Goal: Task Accomplishment & Management: Manage account settings

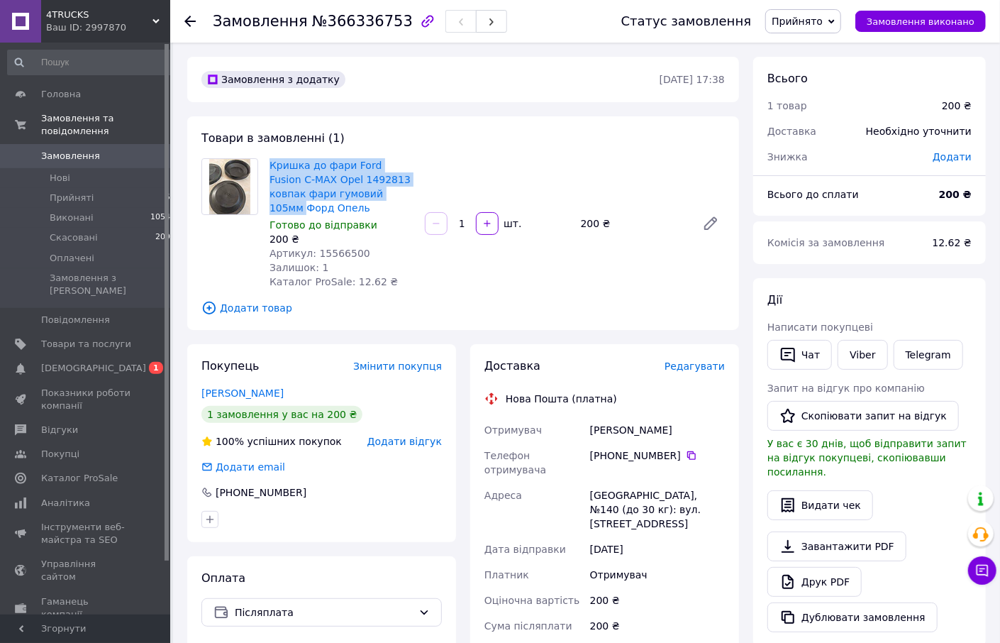
click at [67, 159] on span "Замовлення" at bounding box center [70, 156] width 59 height 13
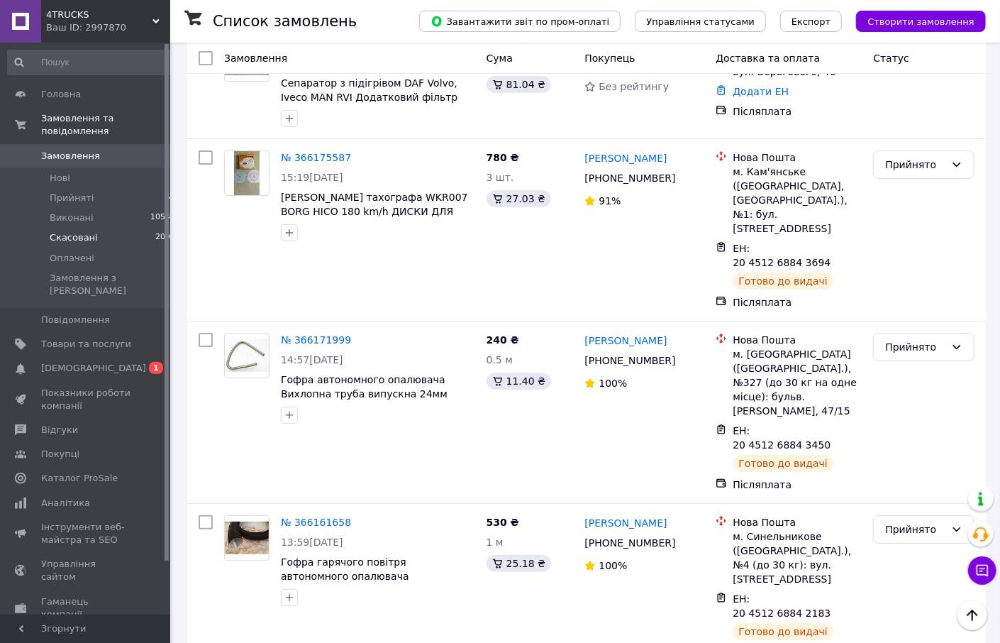
scroll to position [2889, 0]
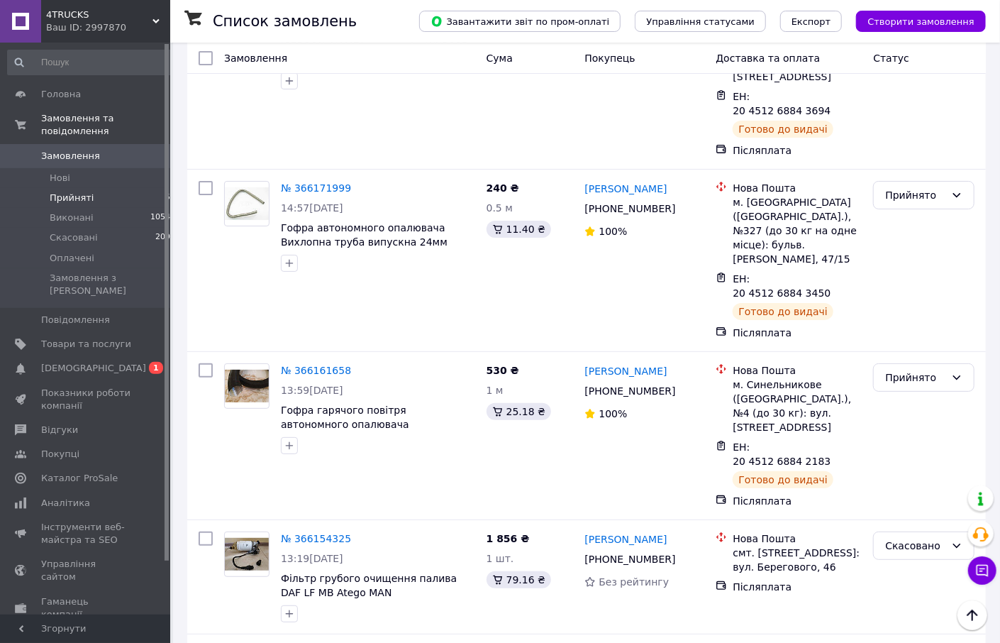
click at [70, 195] on span "Прийняті" at bounding box center [72, 198] width 44 height 13
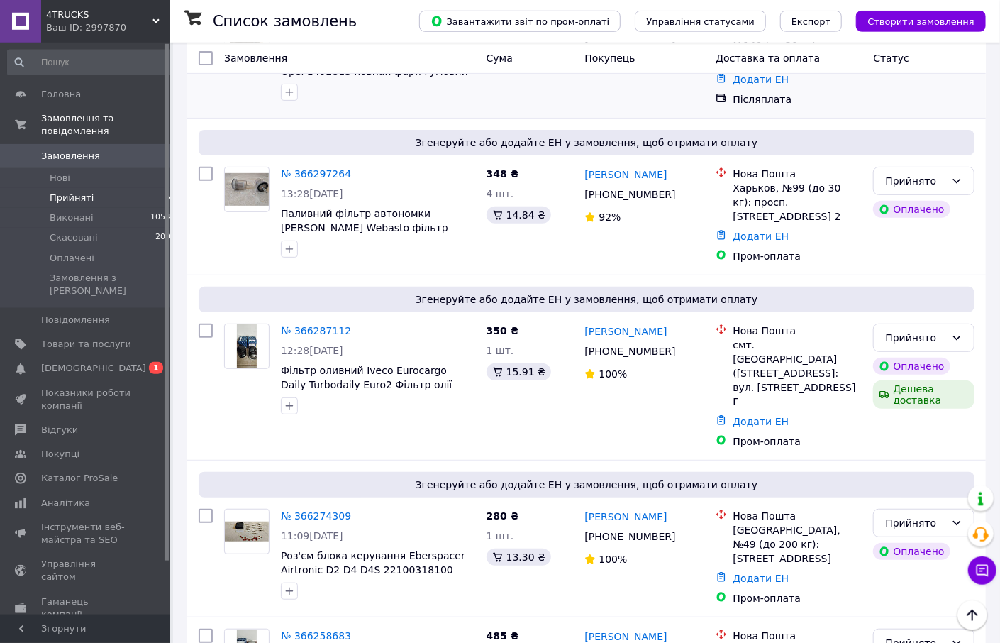
scroll to position [228, 0]
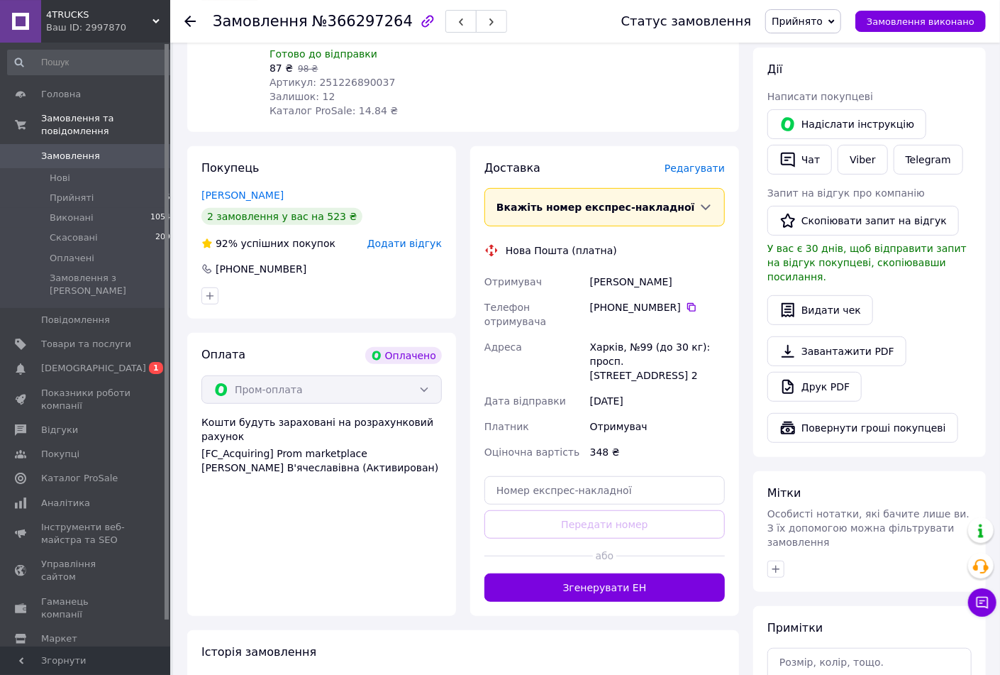
scroll to position [266, 0]
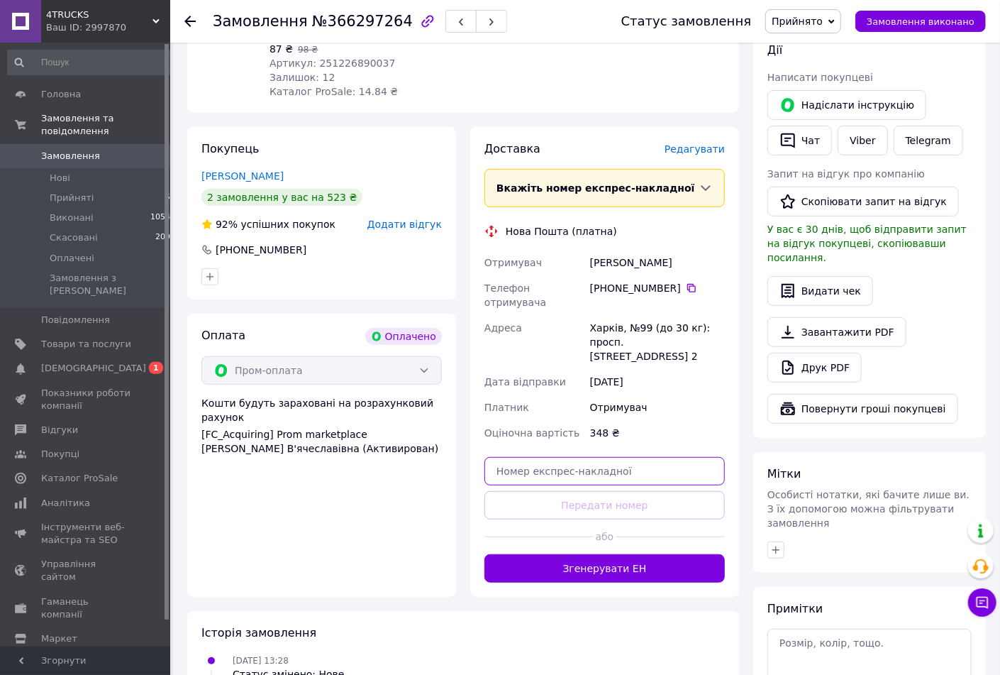
click at [552, 457] on input "text" at bounding box center [605, 471] width 240 height 28
paste input "20451269111241"
type input "20451269111241"
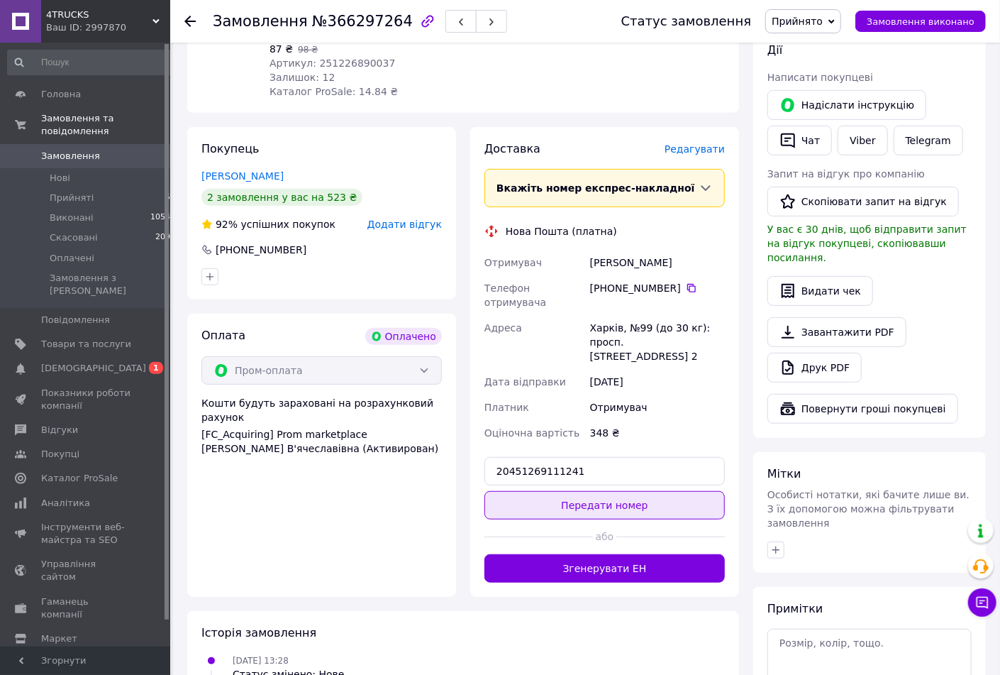
click at [581, 491] on button "Передати номер" at bounding box center [605, 505] width 240 height 28
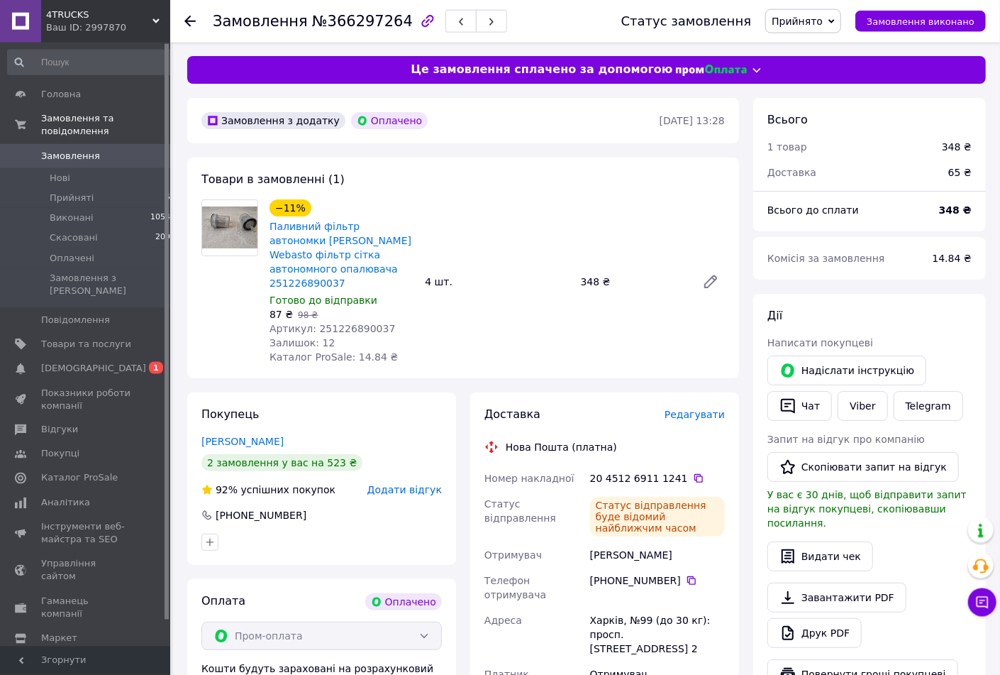
scroll to position [0, 0]
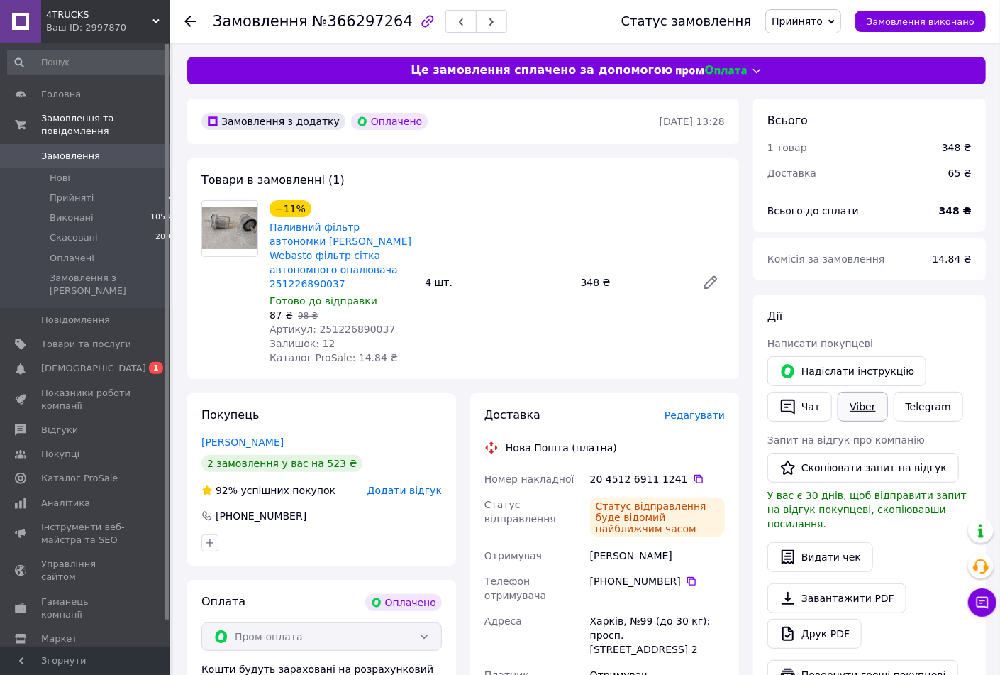
click at [857, 414] on link "Viber" at bounding box center [863, 407] width 50 height 30
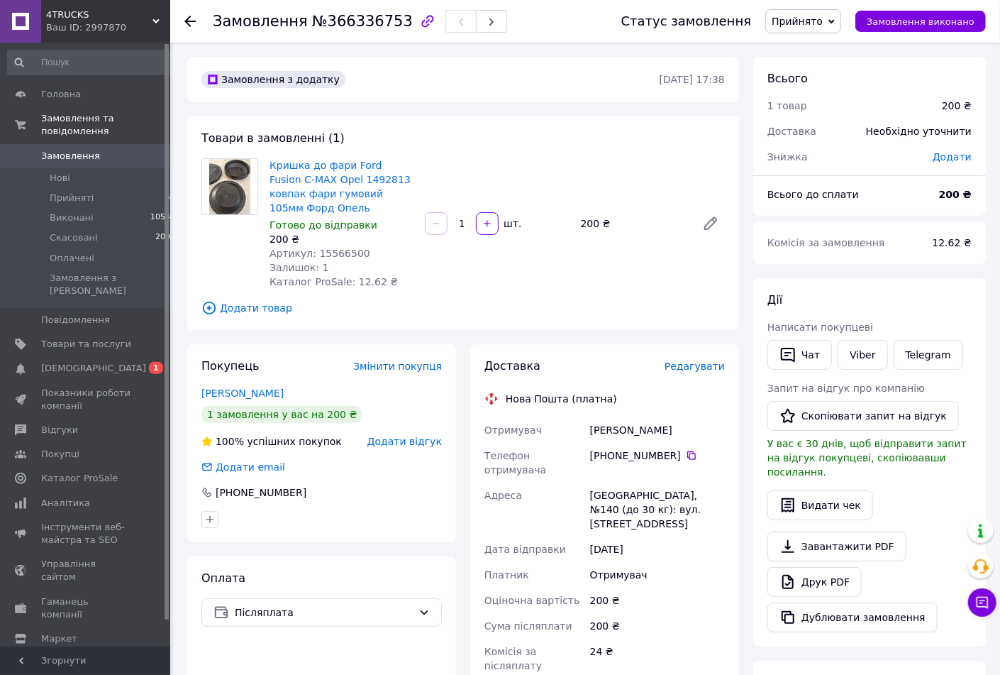
scroll to position [190, 0]
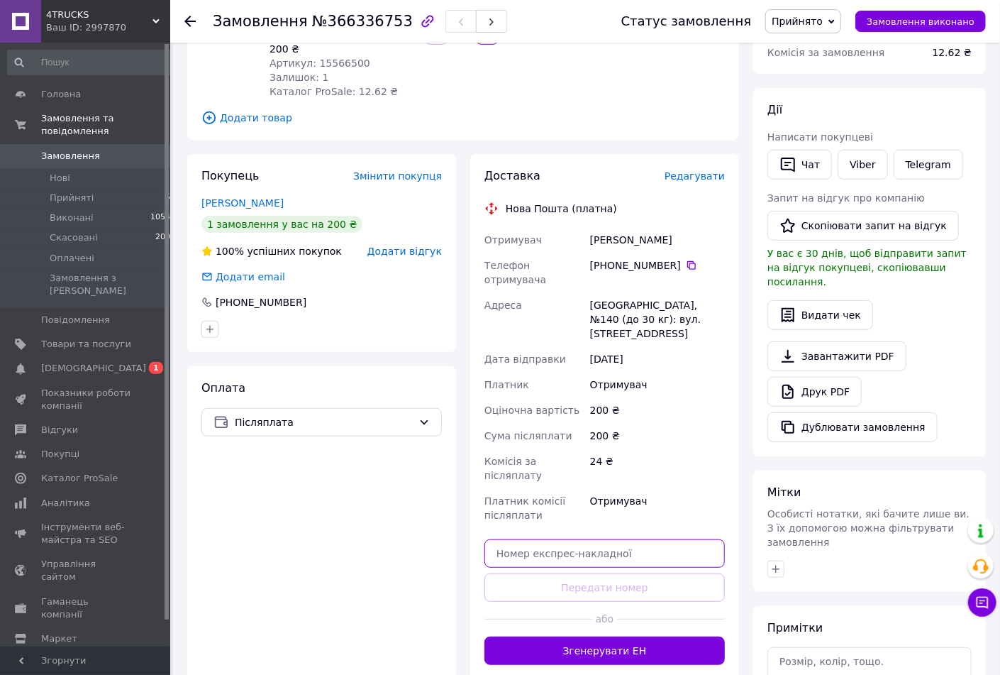
click at [555, 539] on input "text" at bounding box center [605, 553] width 240 height 28
paste input "20451269219815"
type input "20451269219815"
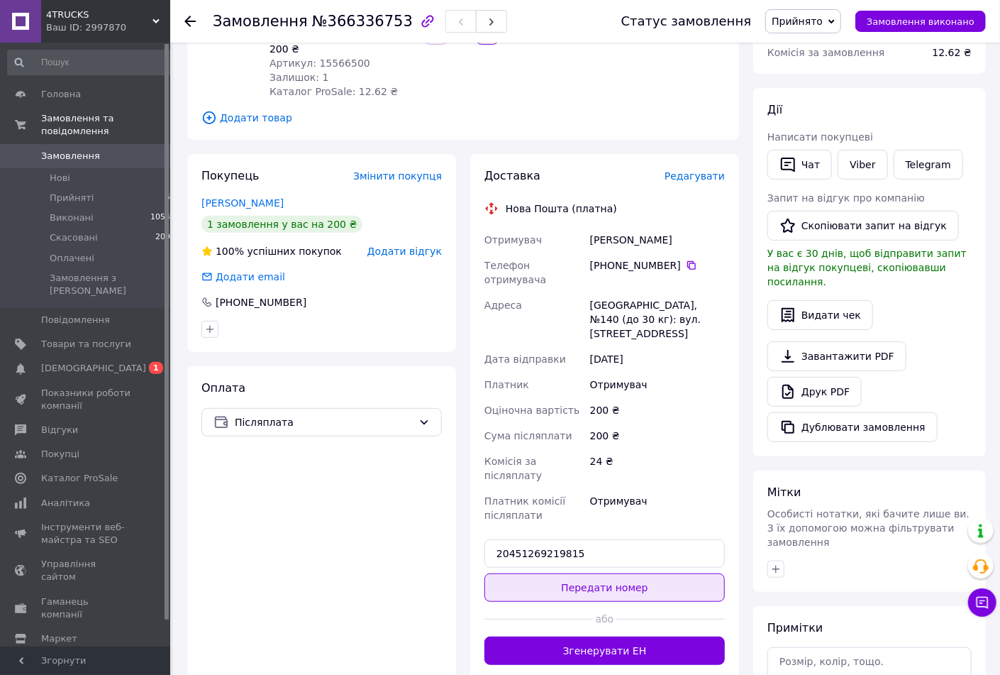
click at [581, 573] on button "Передати номер" at bounding box center [605, 587] width 240 height 28
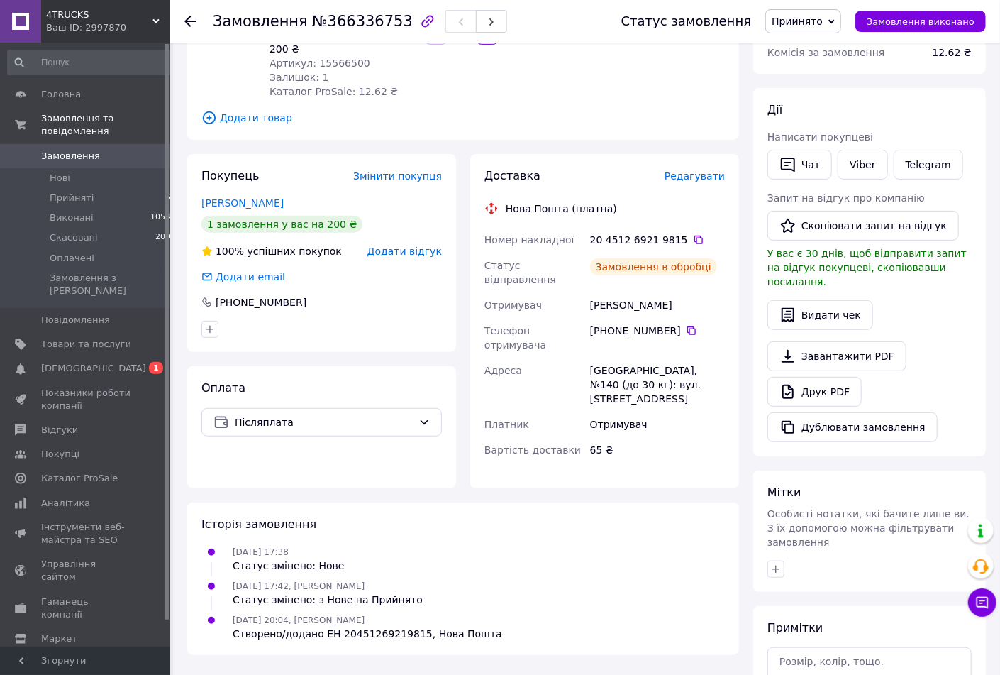
scroll to position [38, 0]
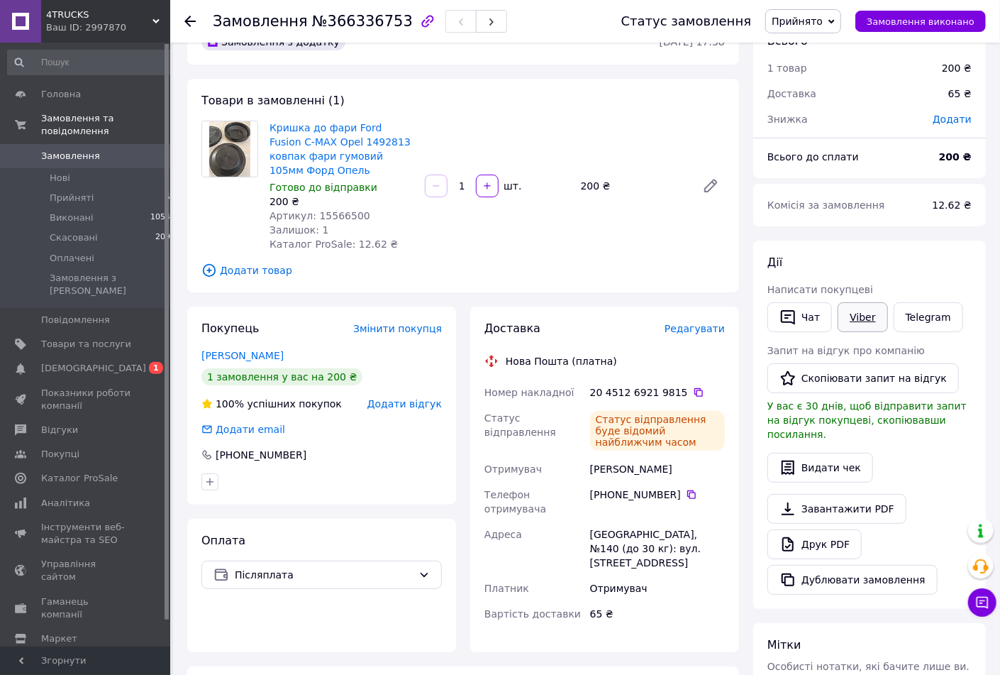
click at [860, 319] on link "Viber" at bounding box center [863, 317] width 50 height 30
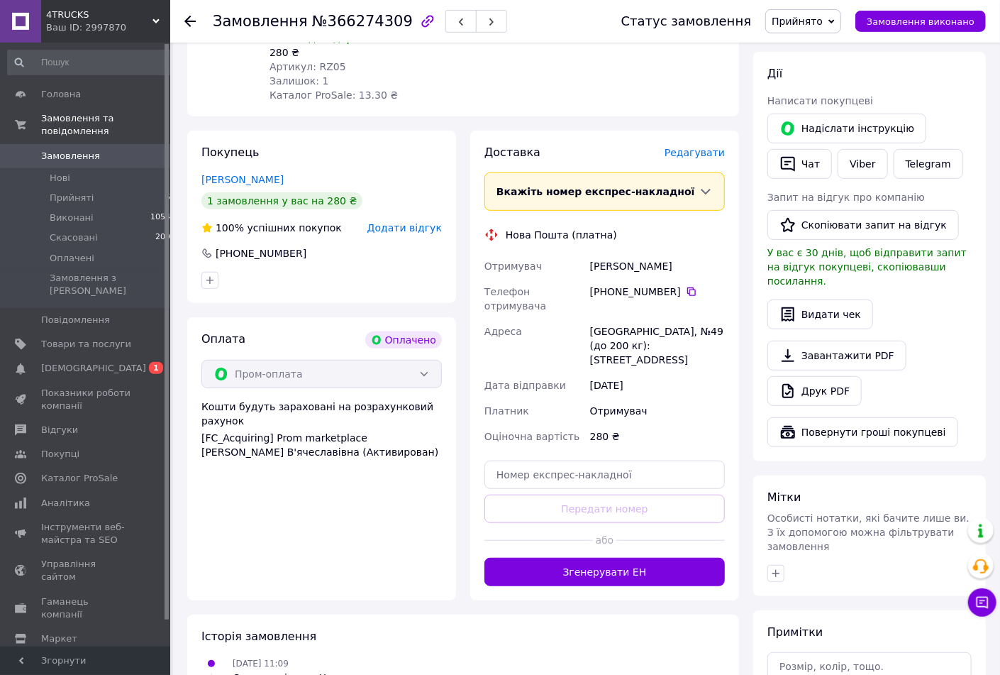
scroll to position [266, 0]
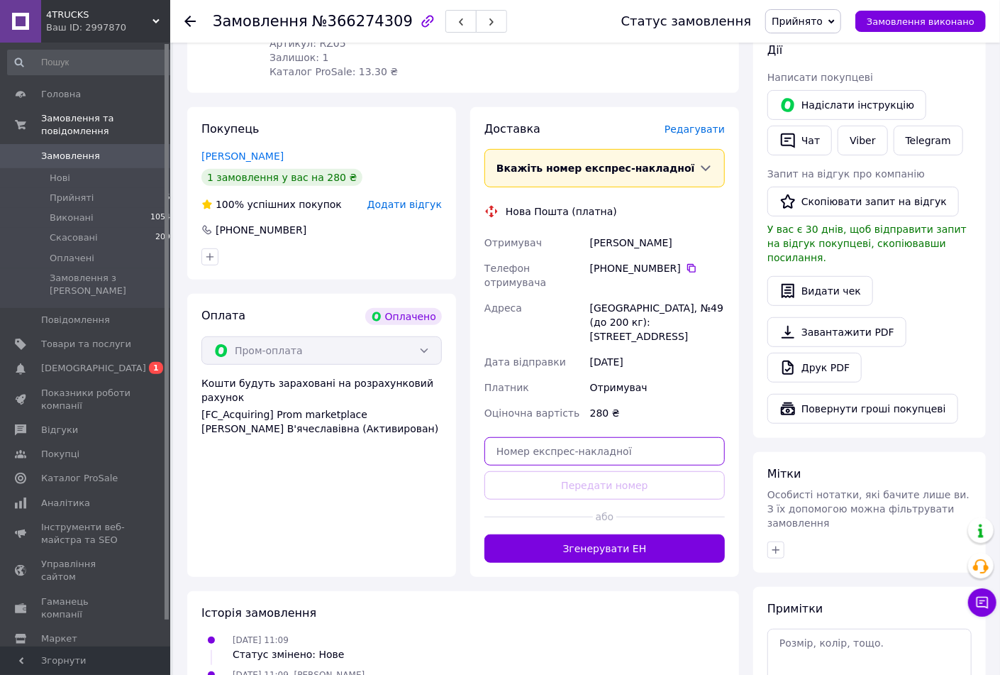
click at [526, 437] on input "text" at bounding box center [605, 451] width 240 height 28
paste input "20451269102745"
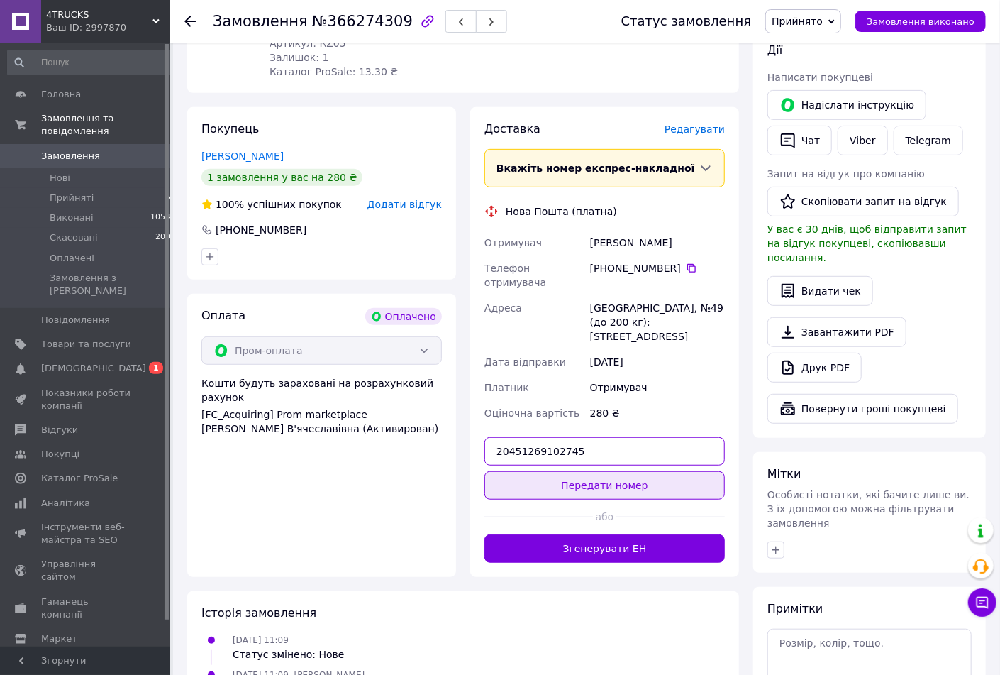
type input "20451269102745"
click at [575, 471] on button "Передати номер" at bounding box center [605, 485] width 240 height 28
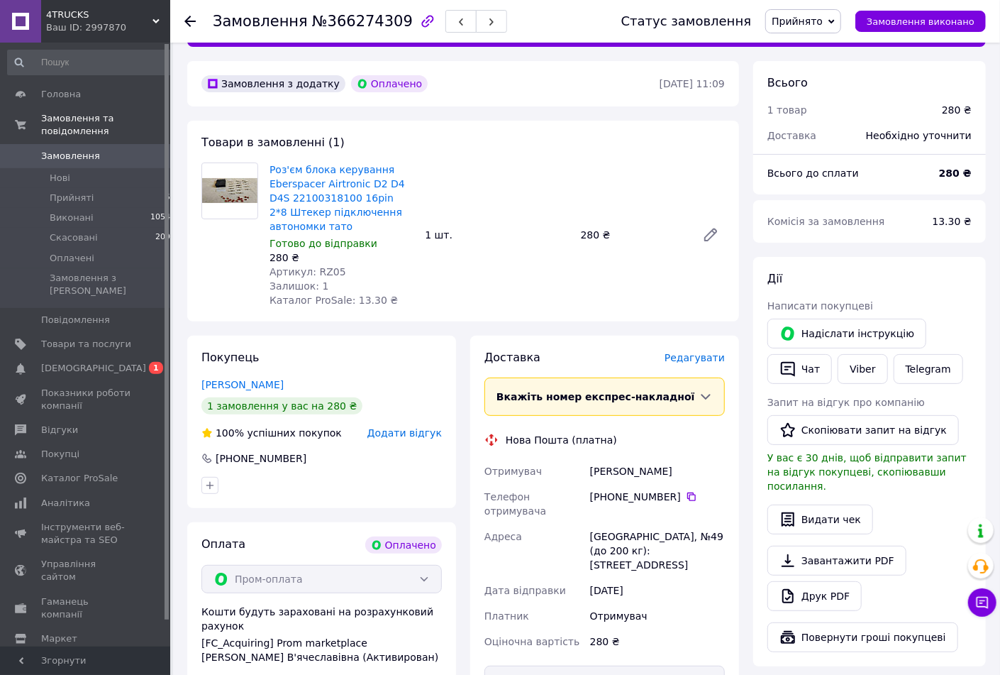
scroll to position [0, 0]
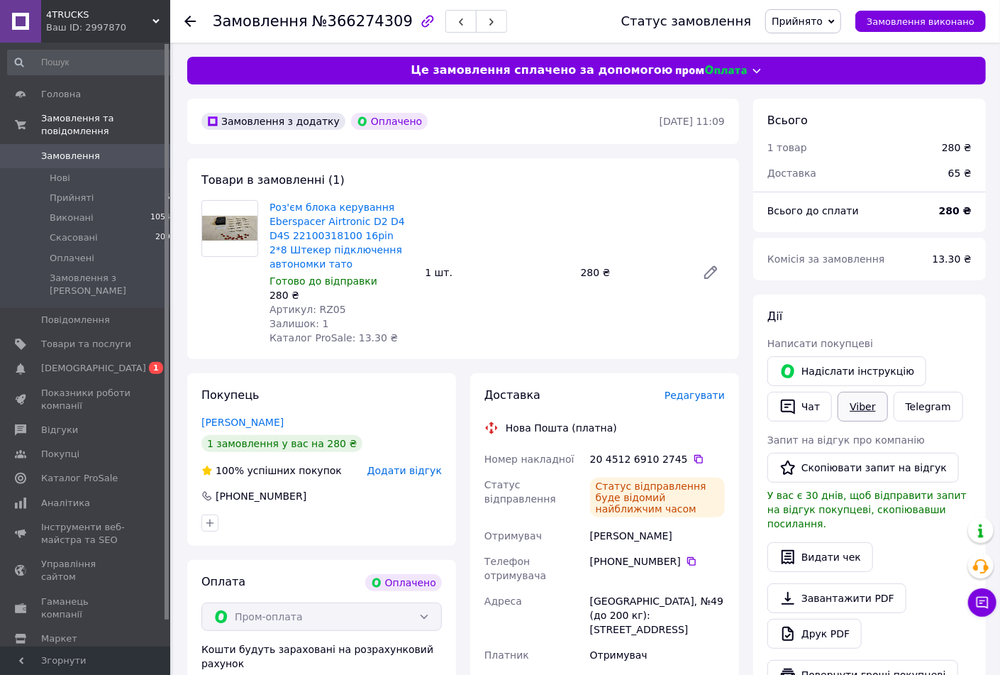
click at [856, 406] on link "Viber" at bounding box center [863, 407] width 50 height 30
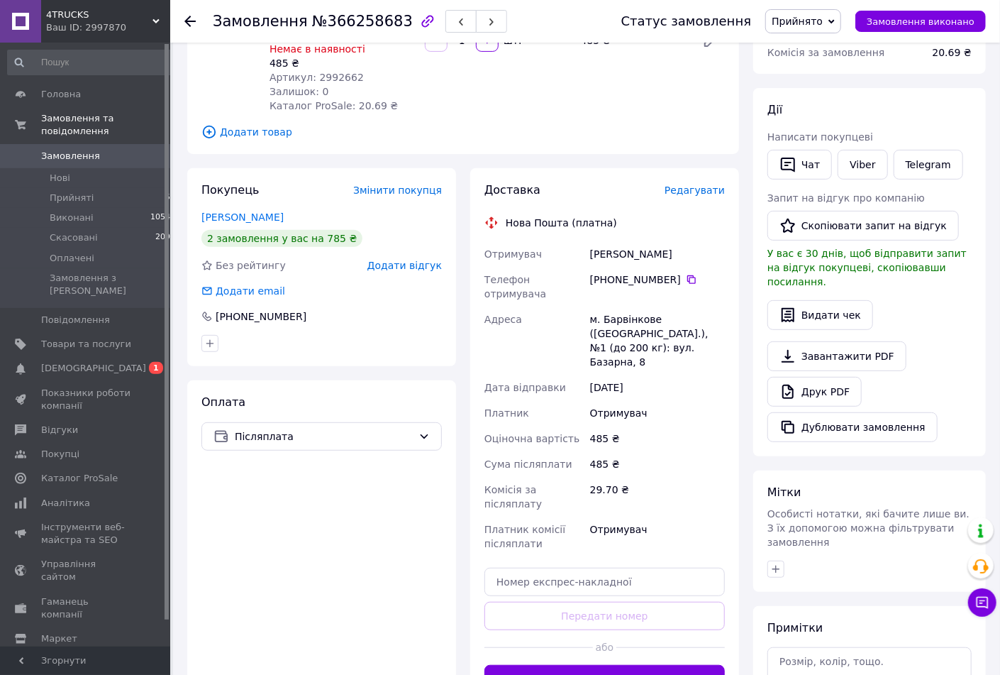
scroll to position [341, 0]
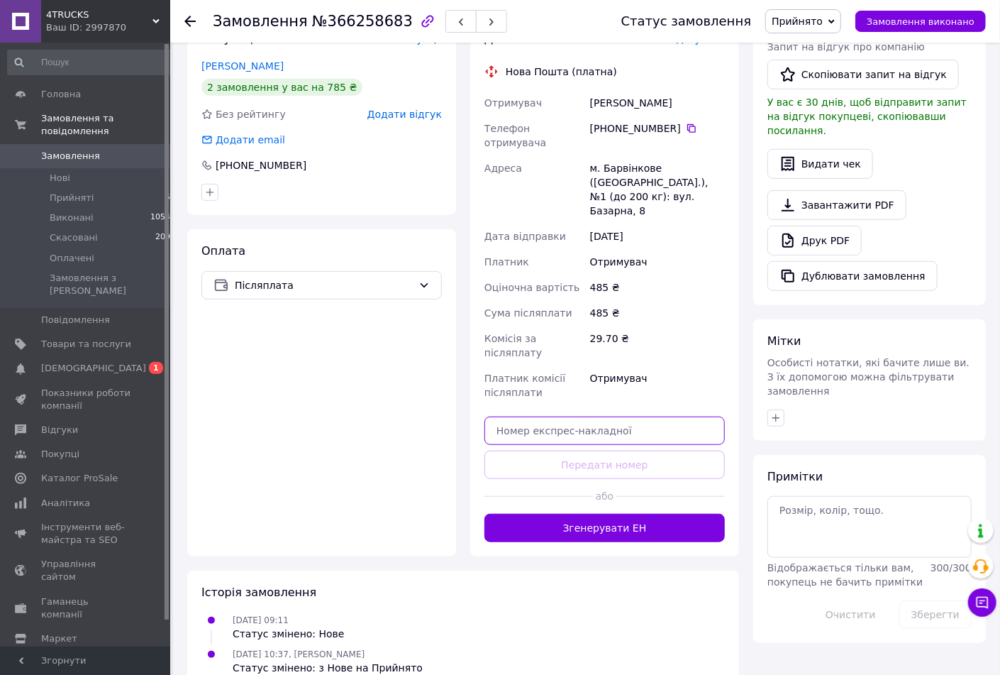
click at [558, 416] on input "text" at bounding box center [605, 430] width 240 height 28
paste input "20451269099128"
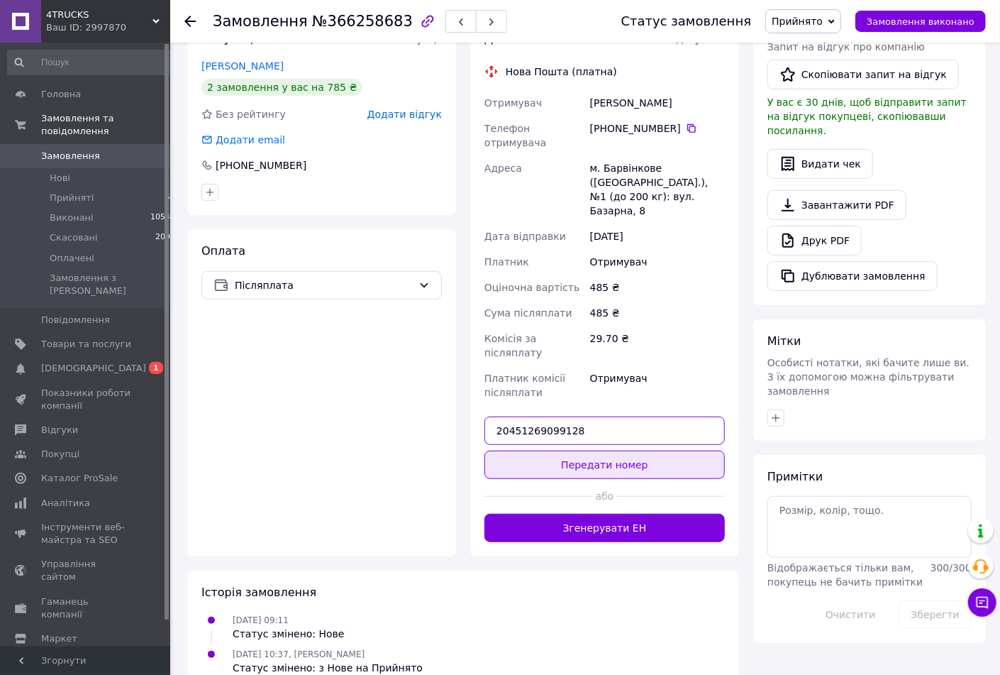
type input "20451269099128"
click at [613, 450] on button "Передати номер" at bounding box center [605, 464] width 240 height 28
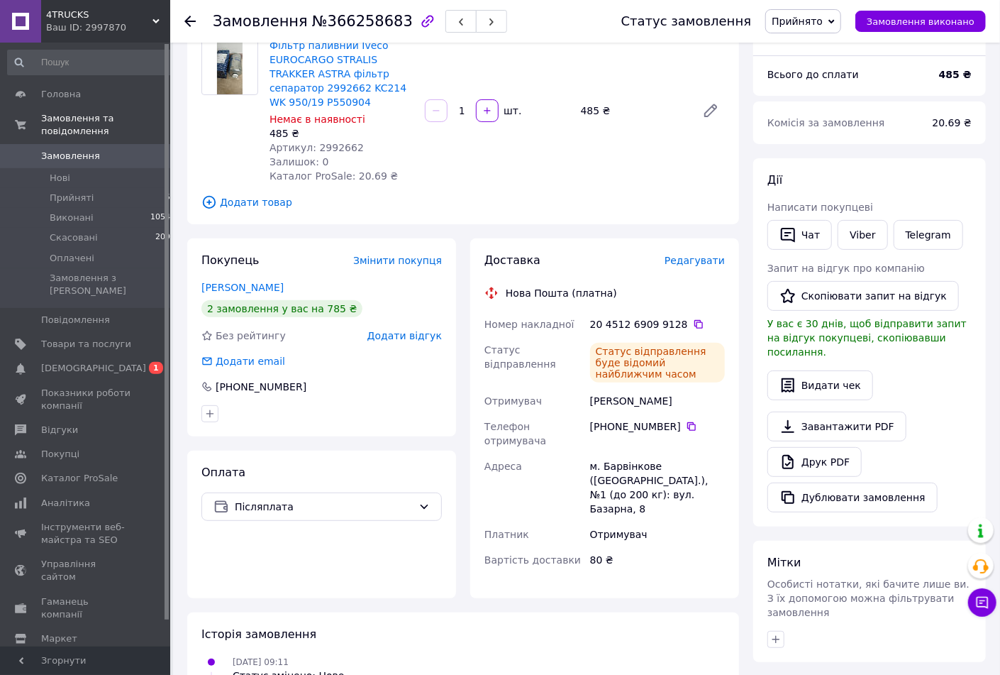
scroll to position [0, 0]
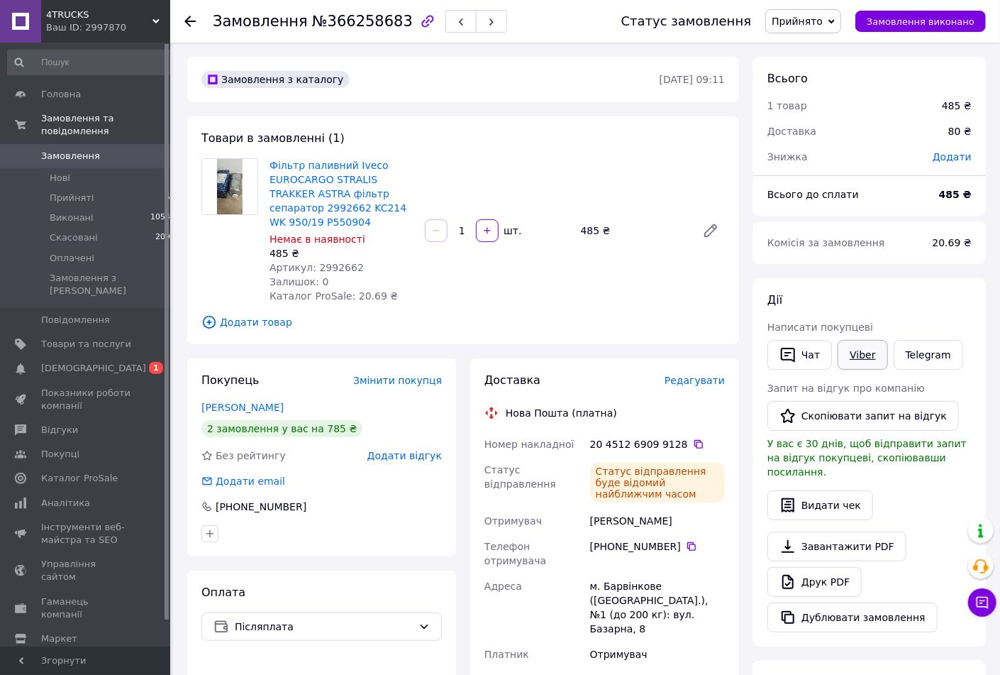
click at [862, 357] on link "Viber" at bounding box center [863, 355] width 50 height 30
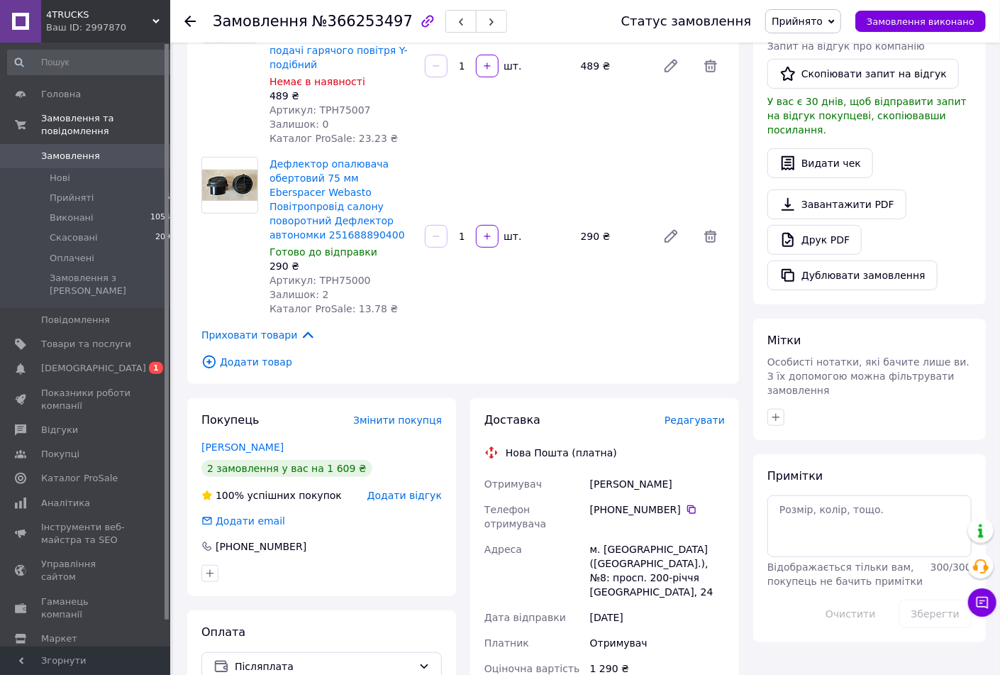
scroll to position [570, 0]
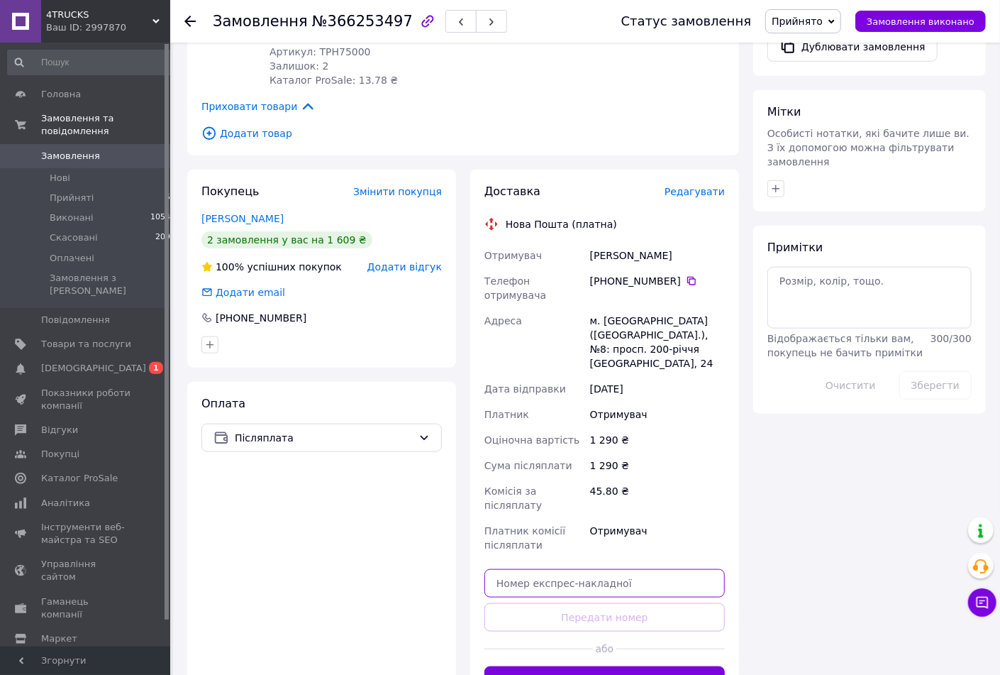
click at [580, 569] on input "text" at bounding box center [605, 583] width 240 height 28
paste input "20451269057951"
type input "20451269057951"
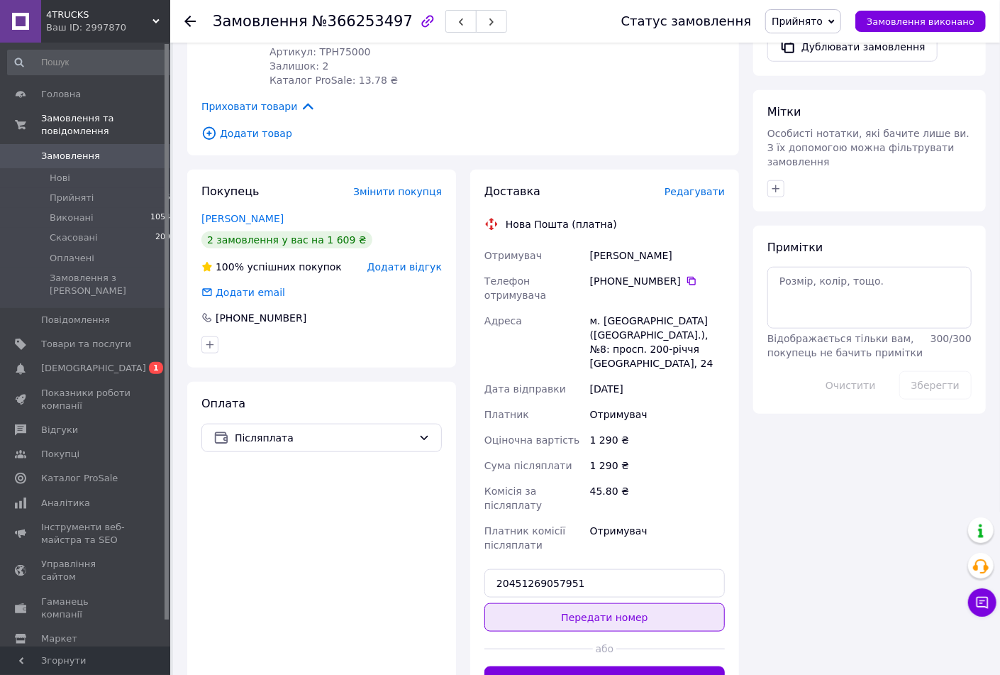
click at [604, 603] on button "Передати номер" at bounding box center [605, 617] width 240 height 28
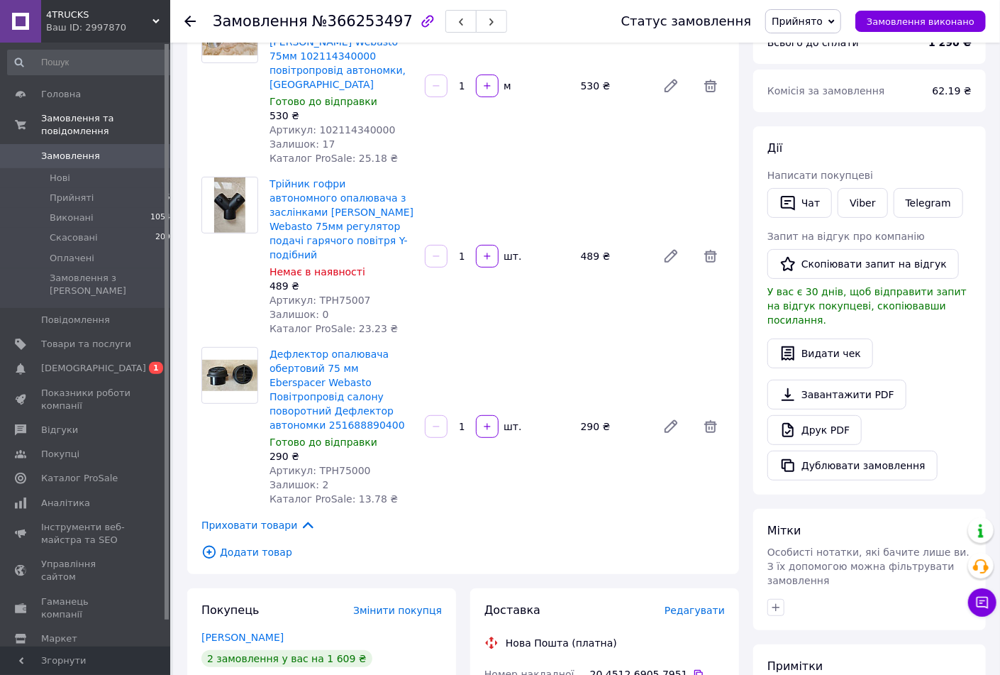
scroll to position [0, 0]
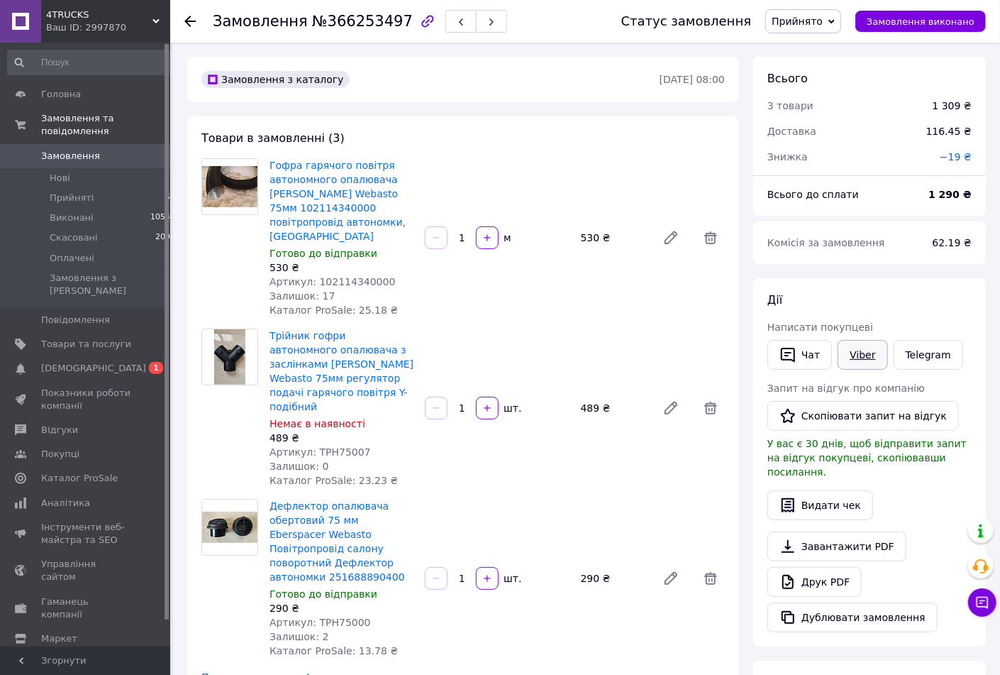
click at [857, 355] on link "Viber" at bounding box center [863, 355] width 50 height 30
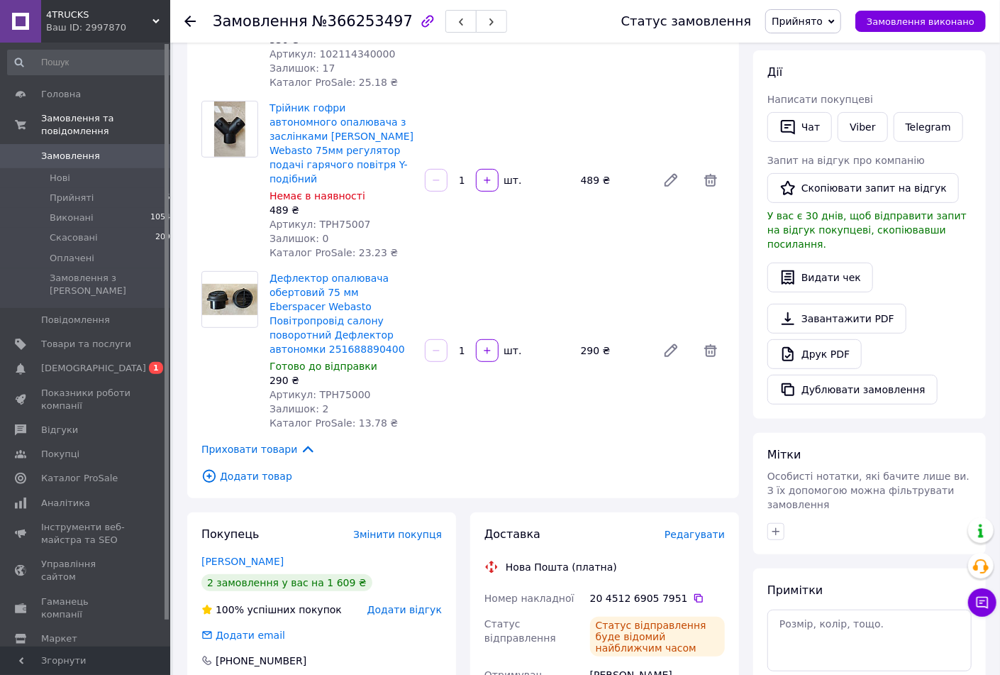
scroll to position [456, 0]
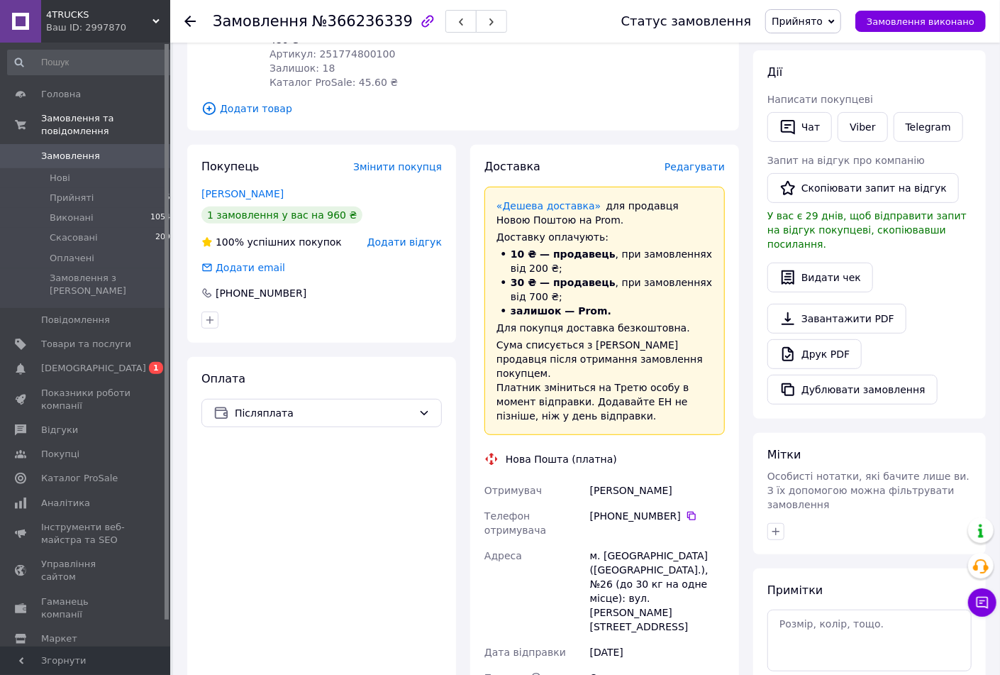
scroll to position [418, 0]
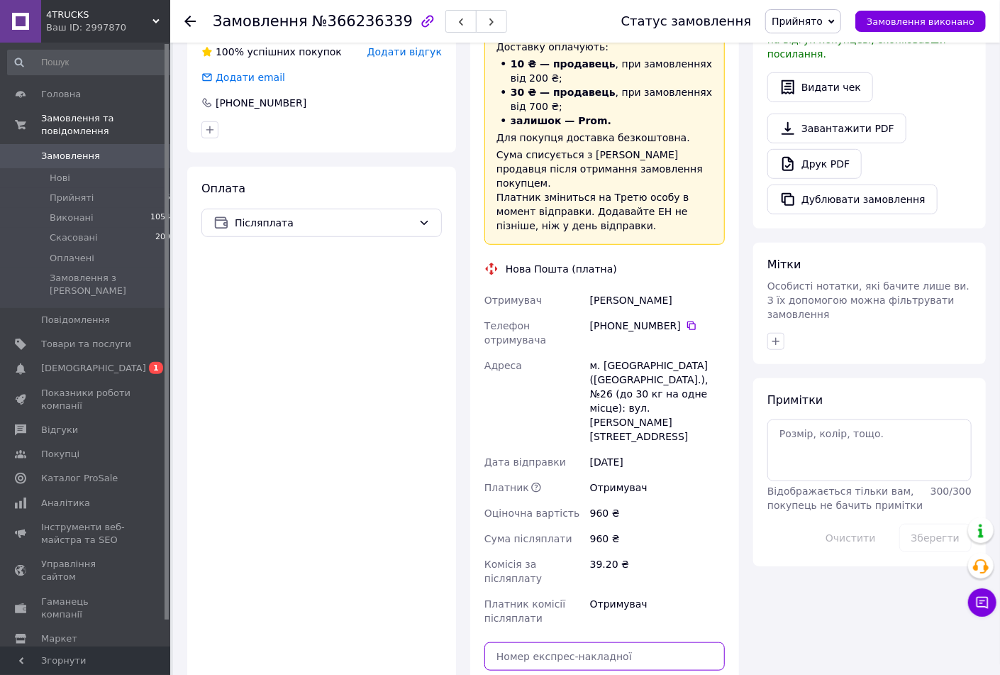
click at [575, 642] on input "text" at bounding box center [605, 656] width 240 height 28
paste input "20451269097541"
type input "20451269097541"
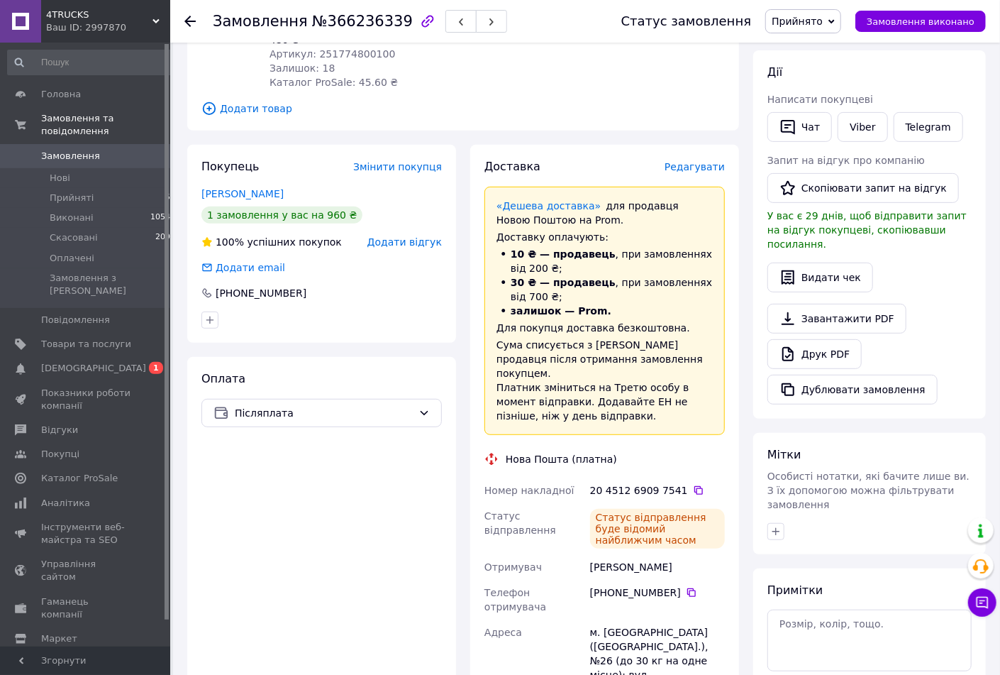
scroll to position [0, 0]
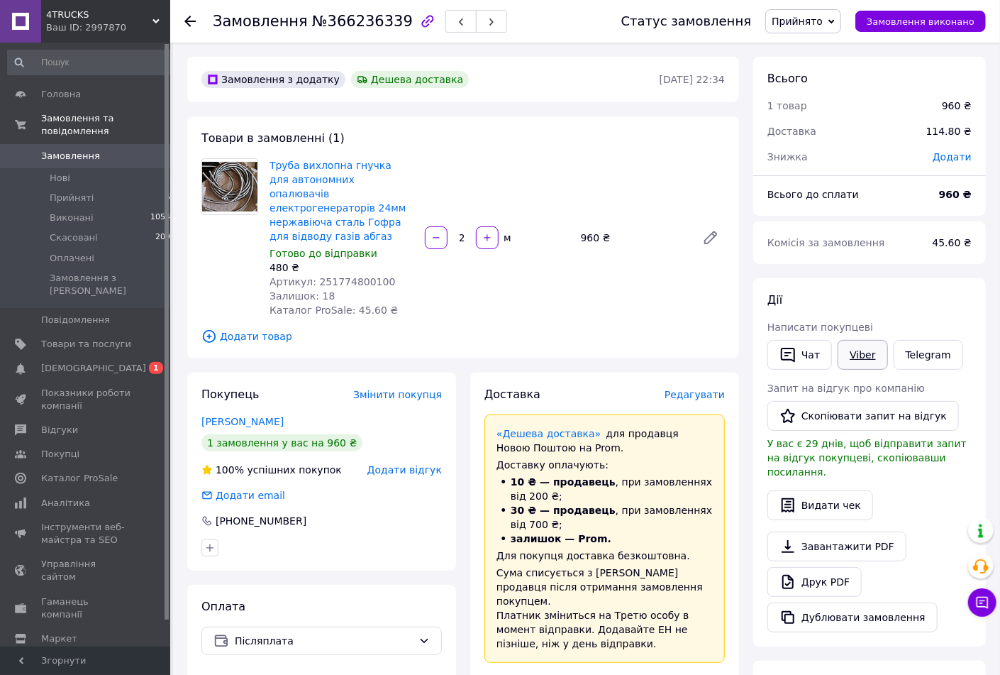
click at [863, 360] on link "Viber" at bounding box center [863, 355] width 50 height 30
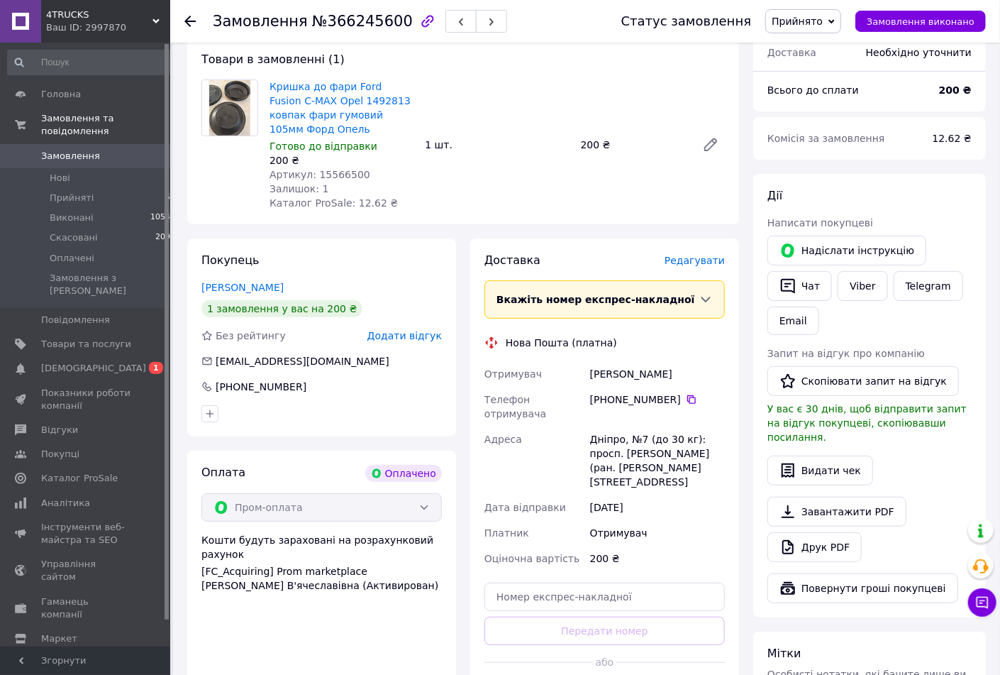
scroll to position [304, 0]
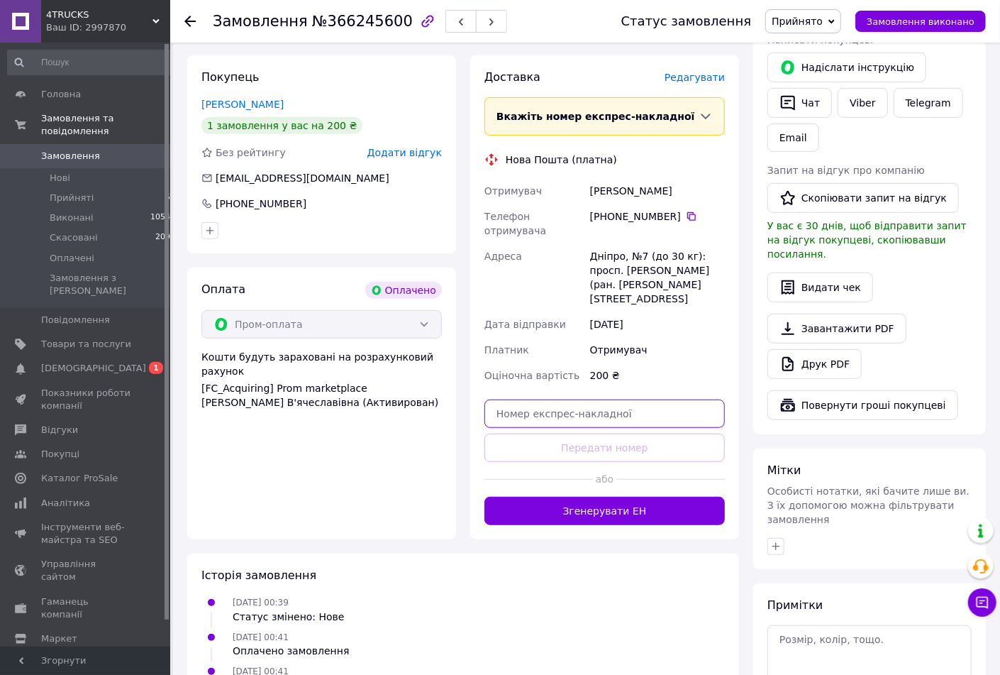
click at [580, 399] on input "text" at bounding box center [605, 413] width 240 height 28
paste input "20451269059928"
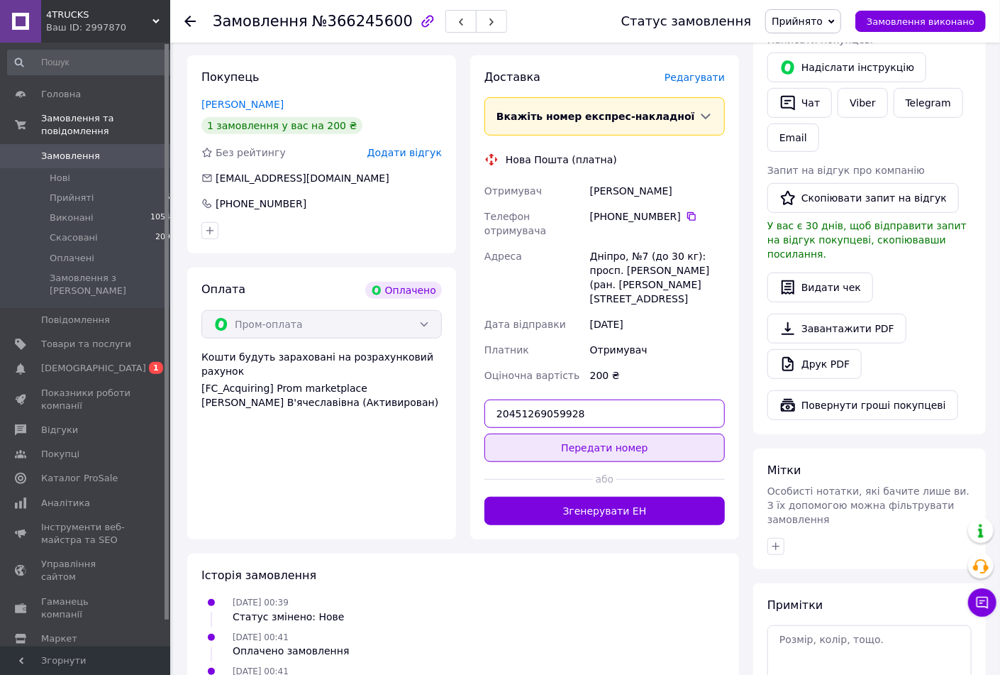
type input "20451269059928"
click at [597, 433] on button "Передати номер" at bounding box center [605, 447] width 240 height 28
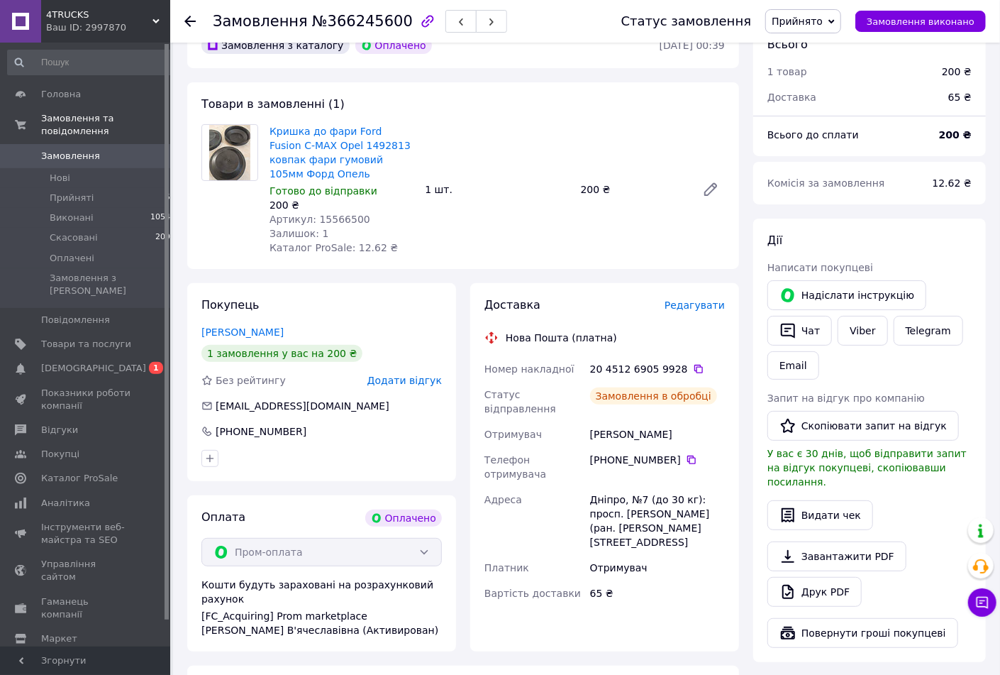
scroll to position [0, 0]
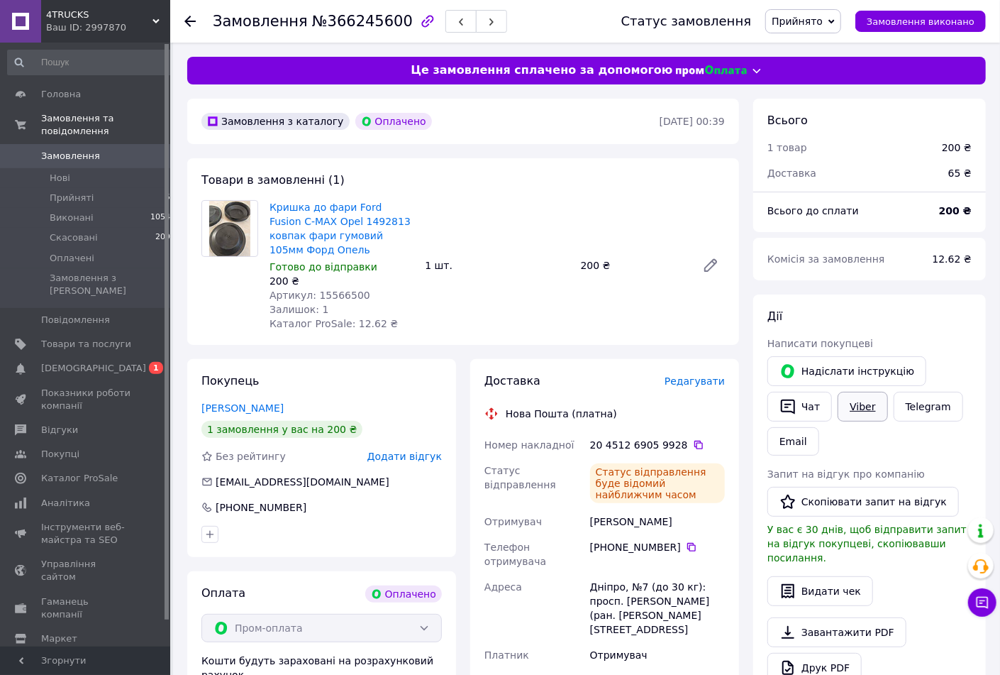
click at [857, 409] on link "Viber" at bounding box center [863, 407] width 50 height 30
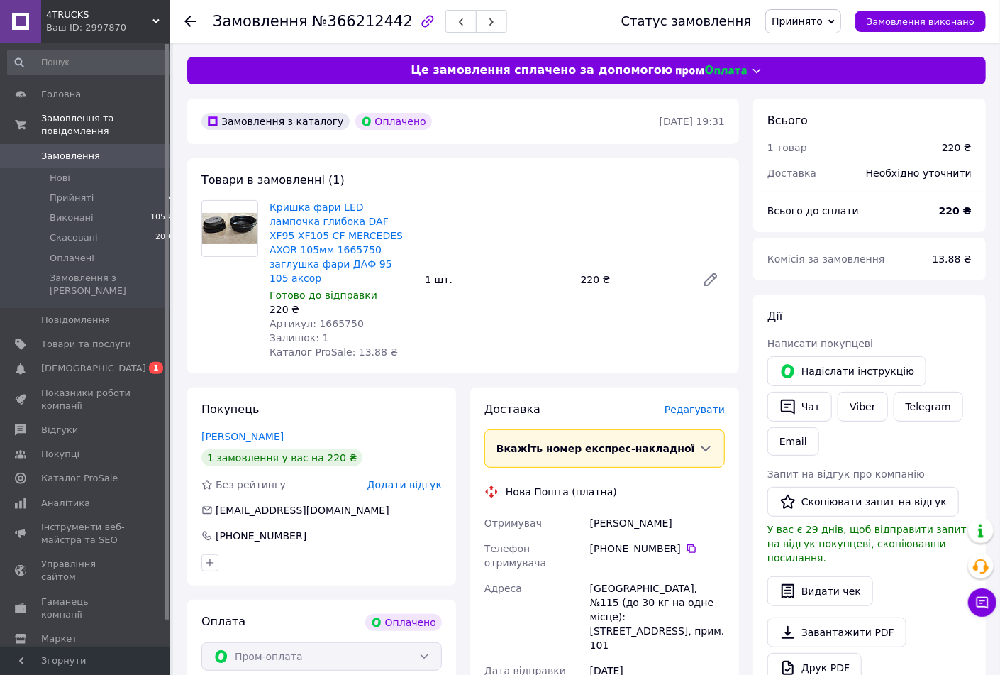
scroll to position [228, 0]
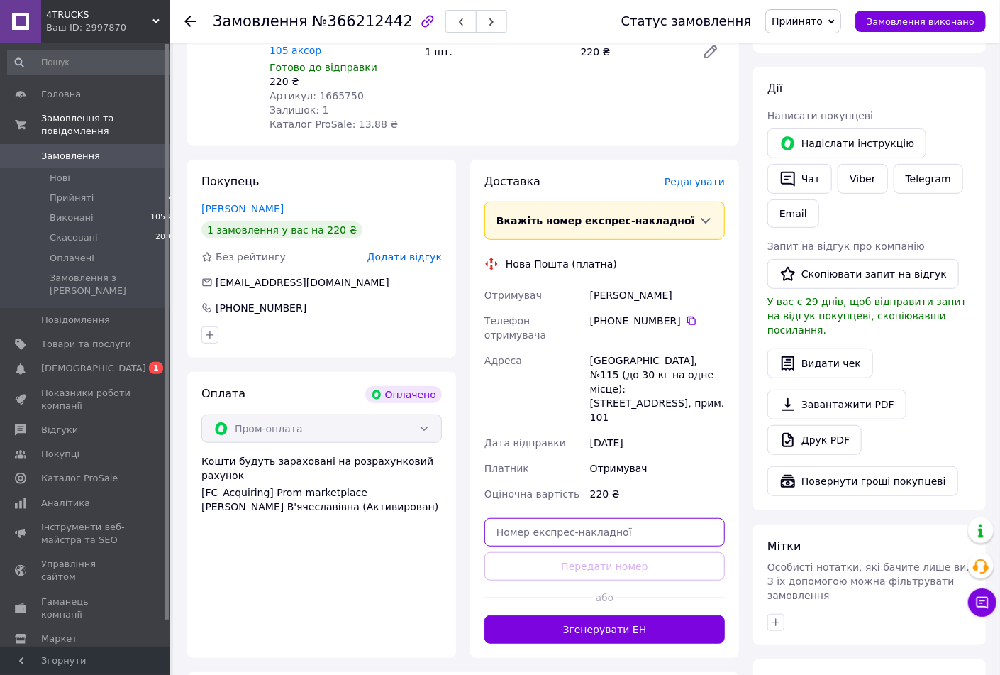
click at [560, 518] on input "text" at bounding box center [605, 532] width 240 height 28
paste input "20451269101990"
type input "20451269101990"
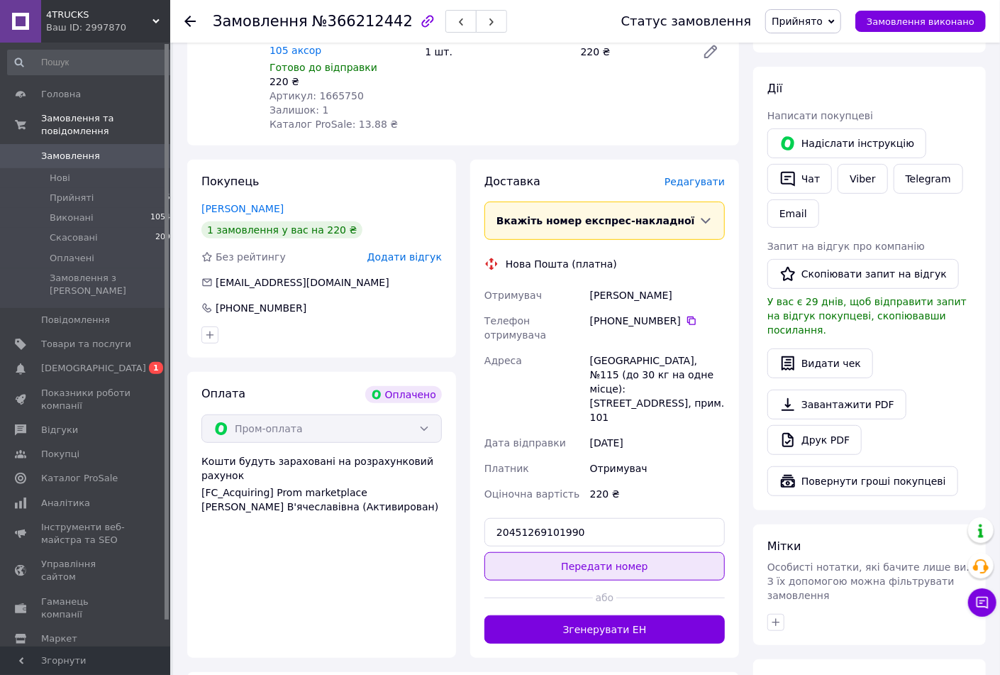
click at [568, 552] on button "Передати номер" at bounding box center [605, 566] width 240 height 28
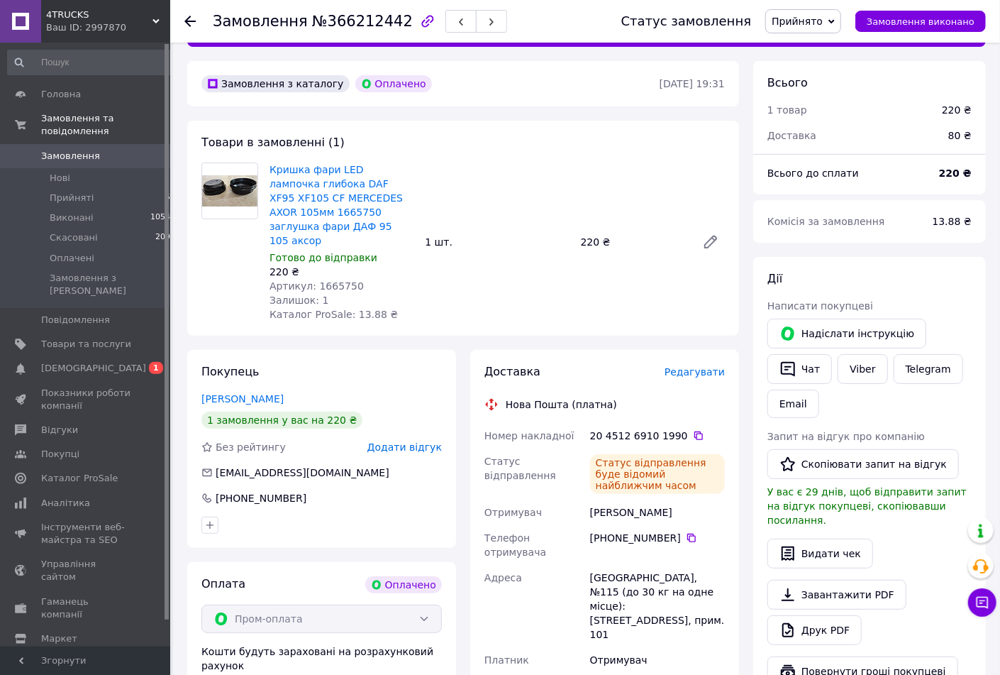
scroll to position [0, 0]
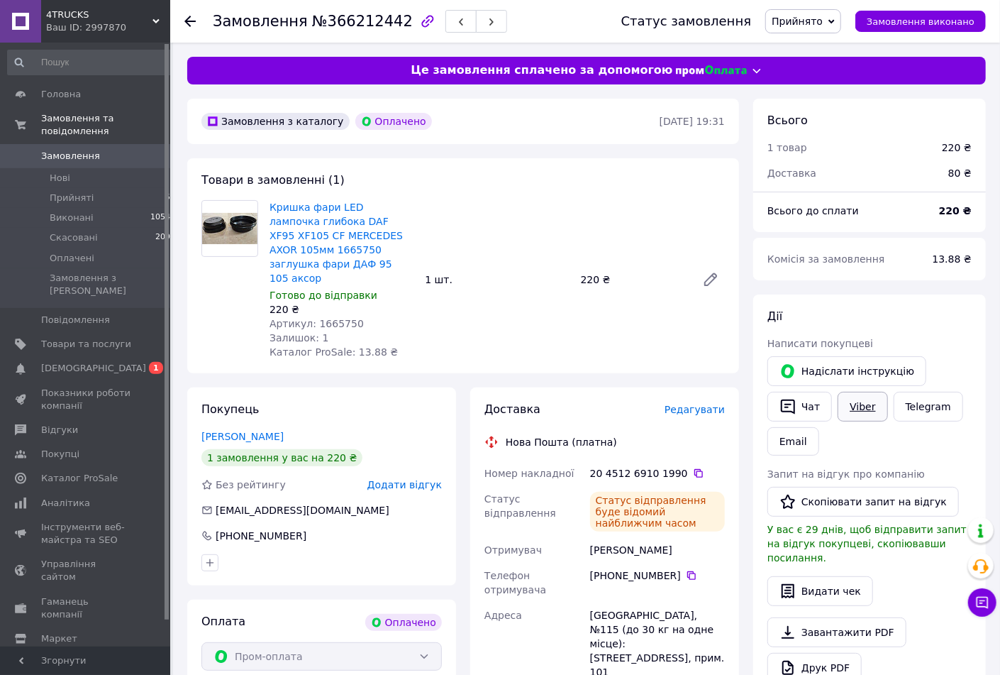
click at [860, 402] on link "Viber" at bounding box center [863, 407] width 50 height 30
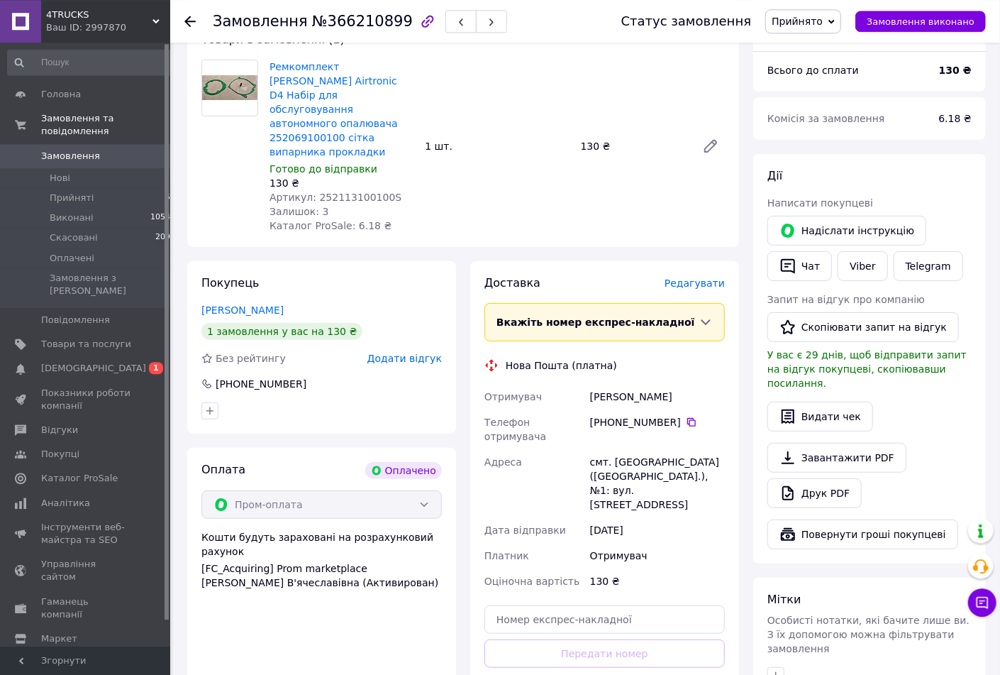
scroll to position [266, 0]
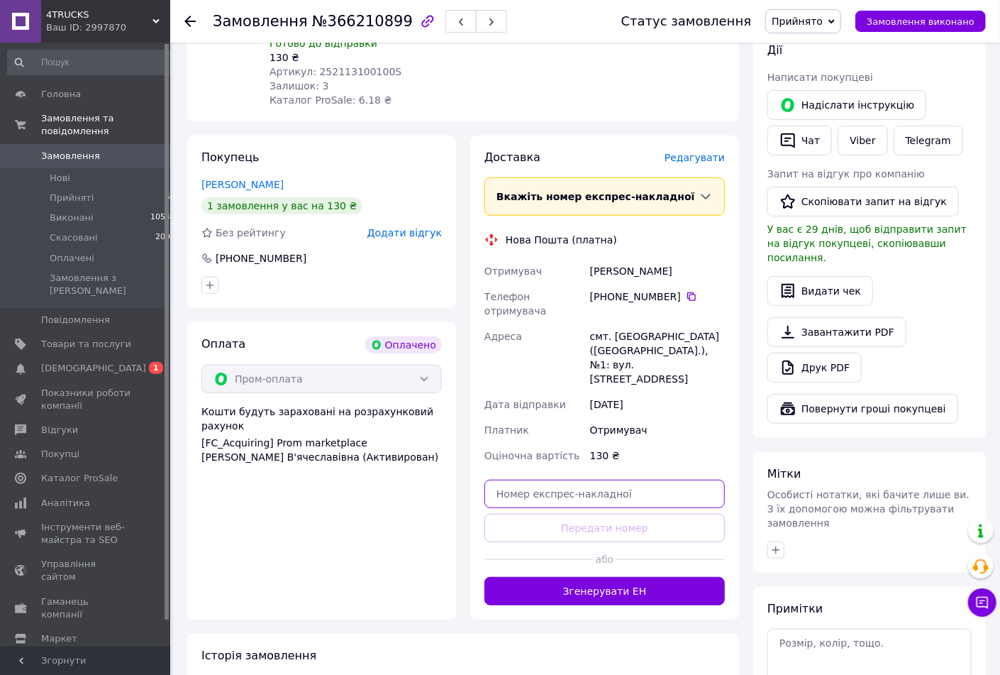
click at [557, 480] on input "text" at bounding box center [605, 494] width 240 height 28
paste input "20451269101601"
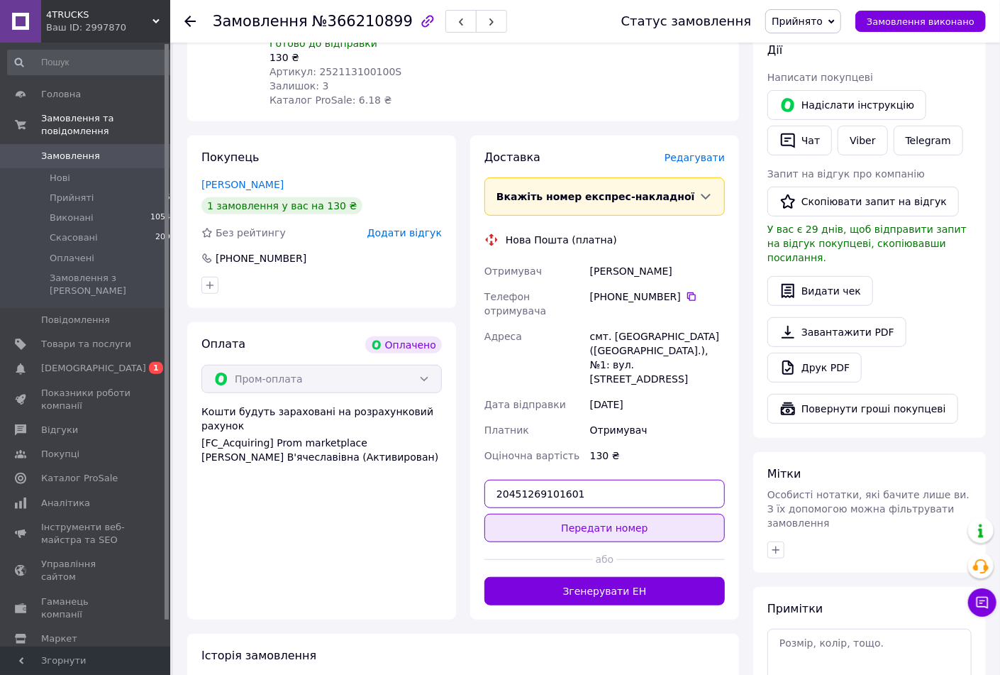
type input "20451269101601"
click at [582, 514] on button "Передати номер" at bounding box center [605, 528] width 240 height 28
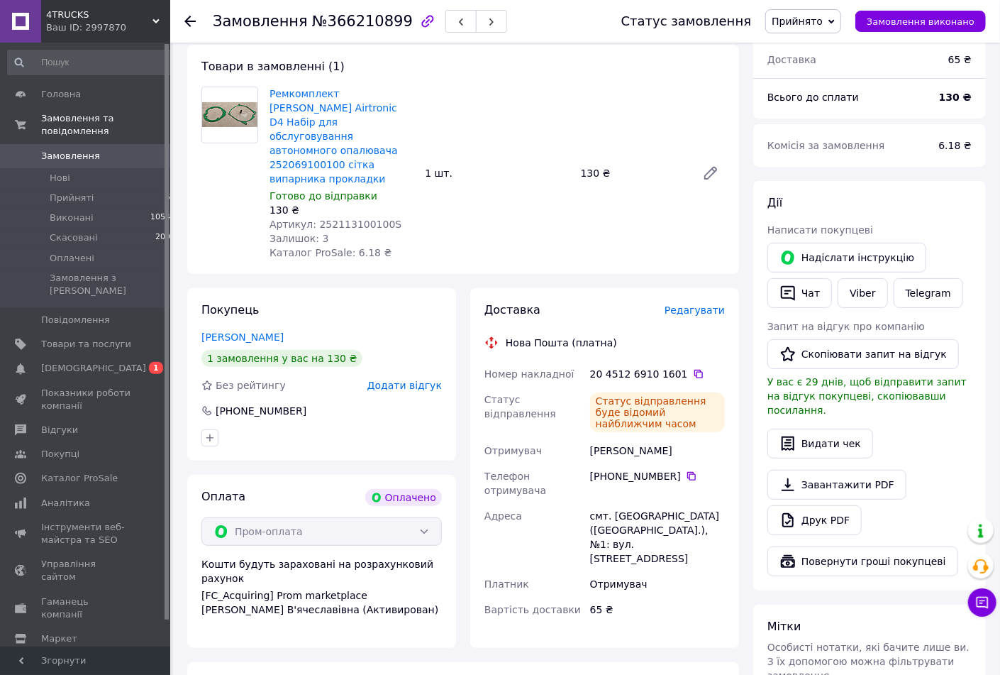
scroll to position [0, 0]
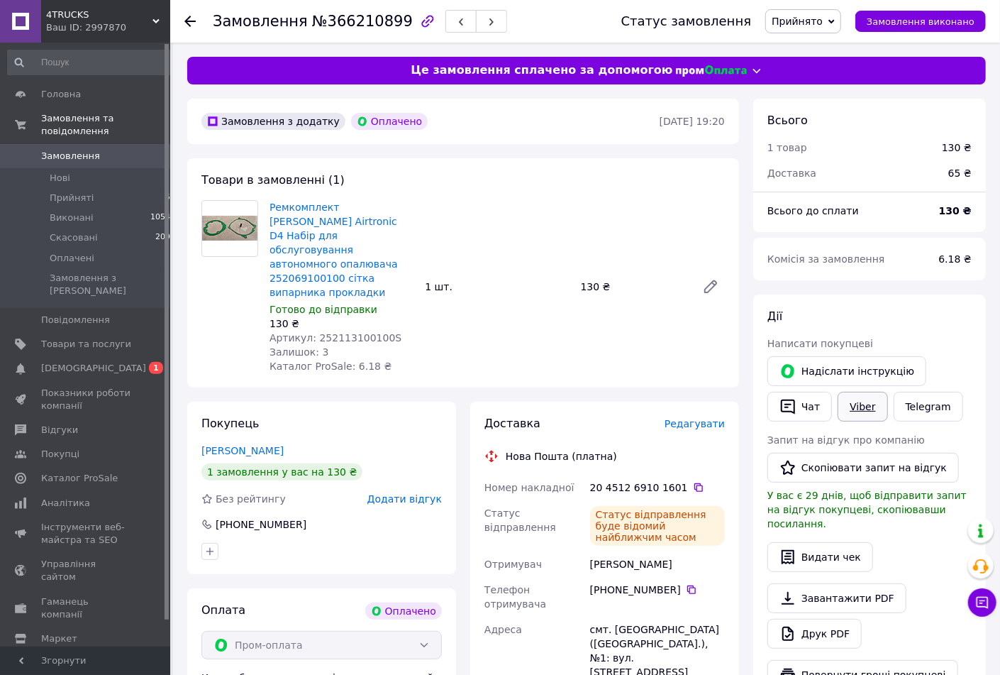
click at [860, 413] on link "Viber" at bounding box center [863, 407] width 50 height 30
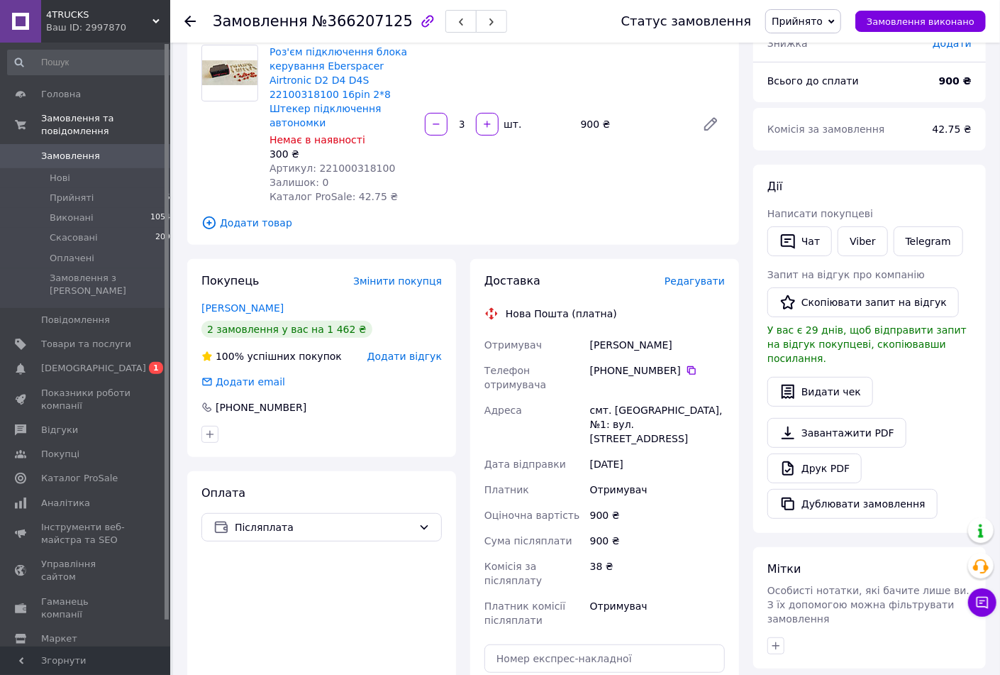
scroll to position [266, 0]
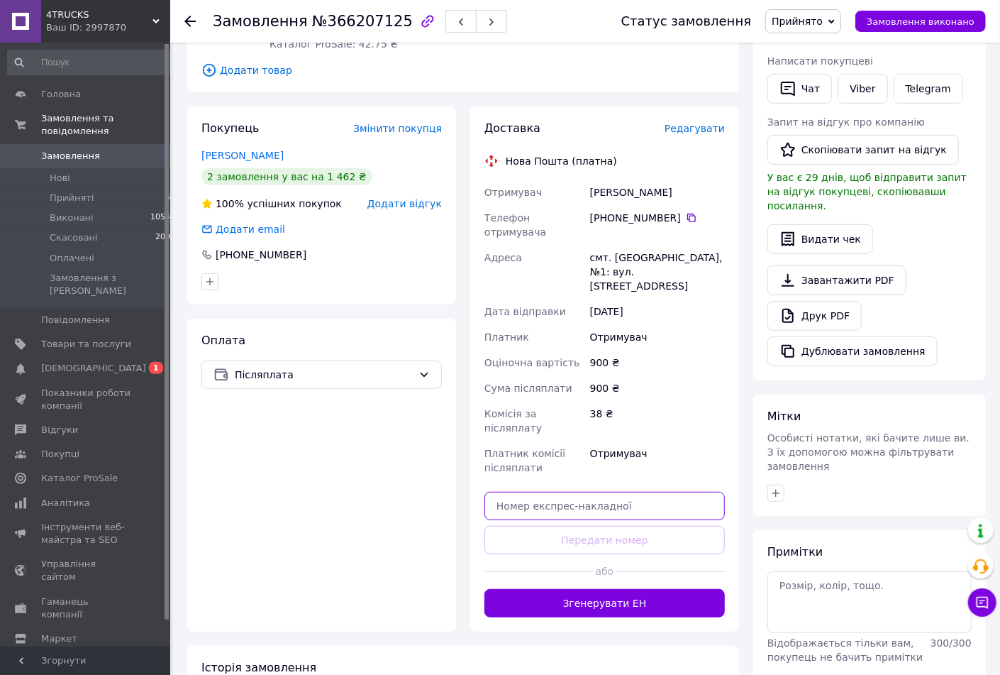
click at [568, 492] on input "text" at bounding box center [605, 506] width 240 height 28
paste input "20451269098215"
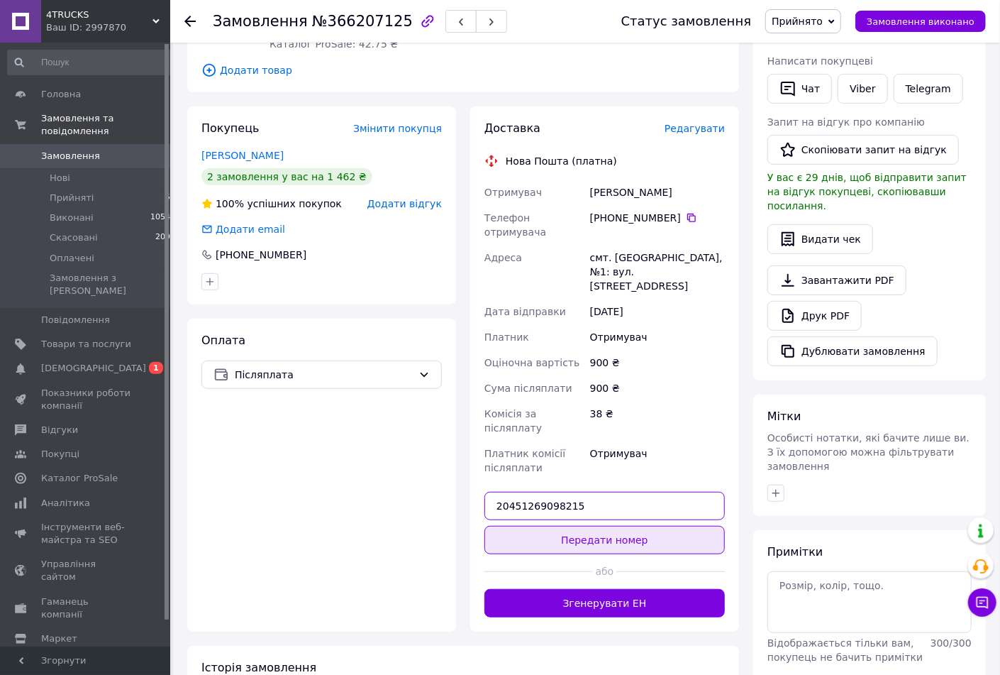
type input "20451269098215"
click at [578, 526] on button "Передати номер" at bounding box center [605, 540] width 240 height 28
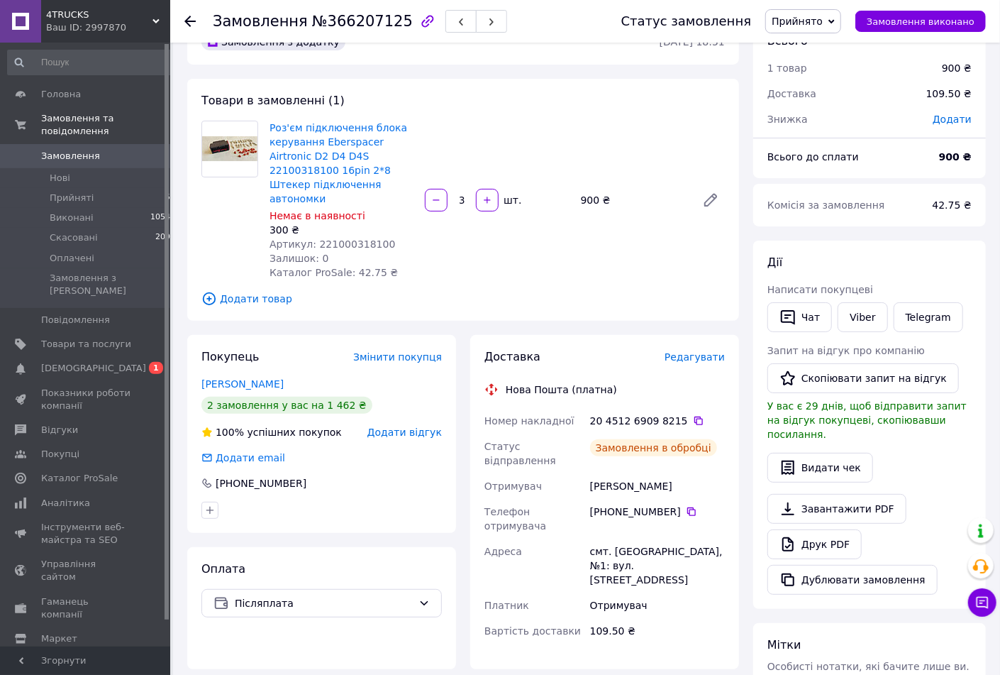
scroll to position [0, 0]
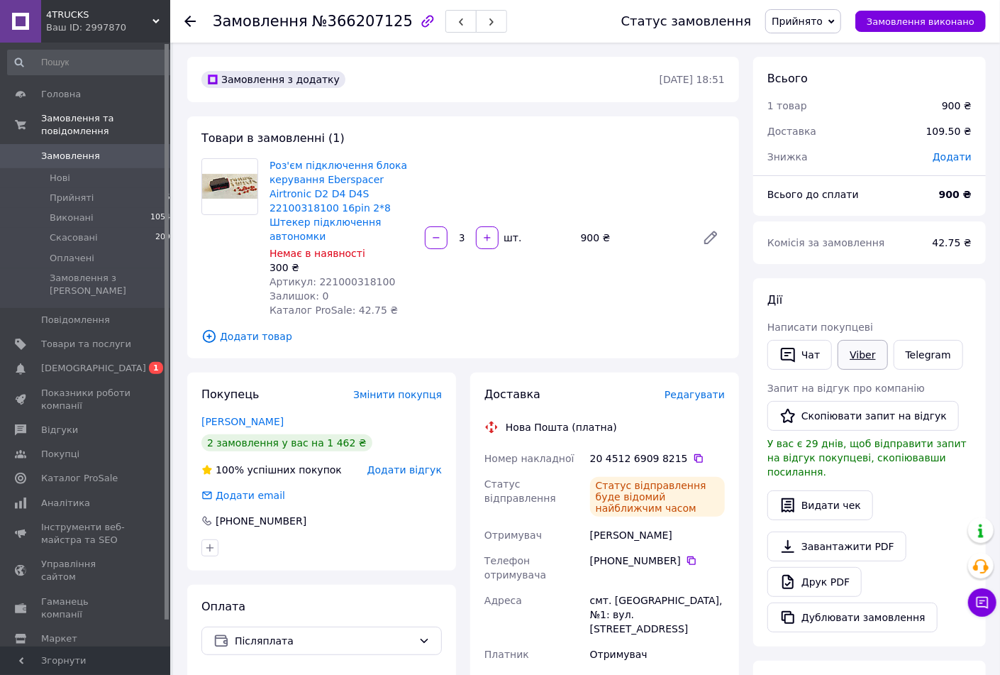
click at [848, 348] on link "Viber" at bounding box center [863, 355] width 50 height 30
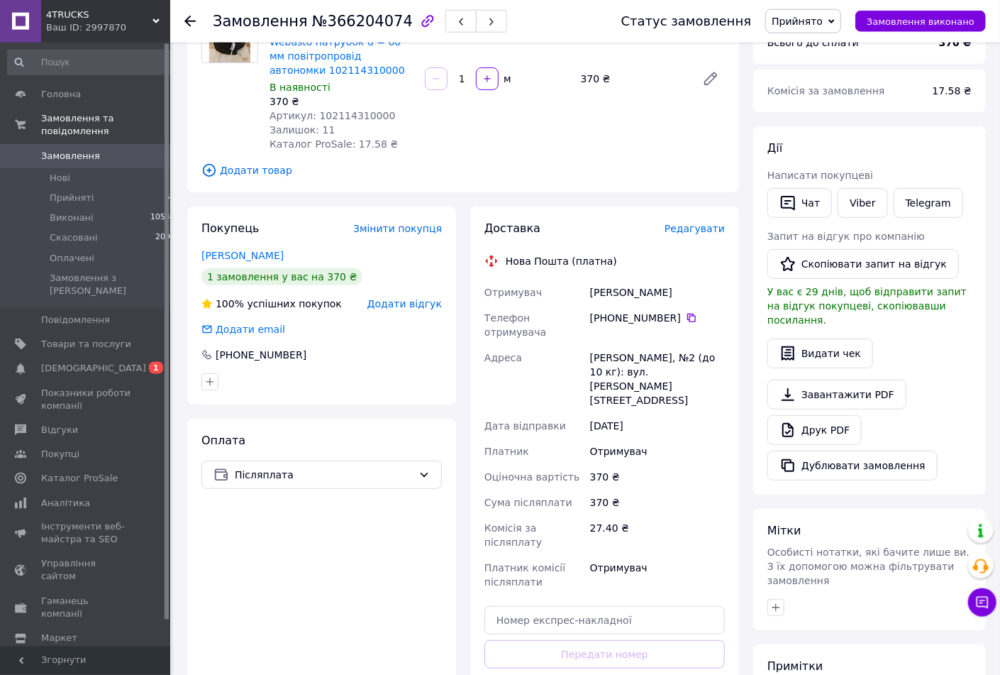
scroll to position [304, 0]
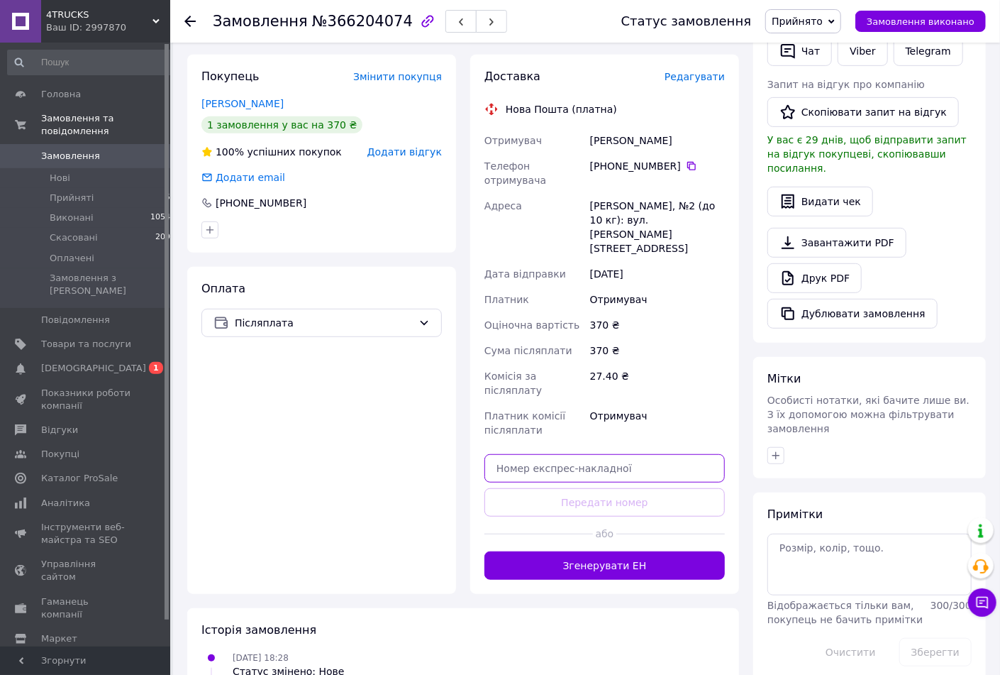
click at [542, 454] on input "text" at bounding box center [605, 468] width 240 height 28
paste input "20451269098614"
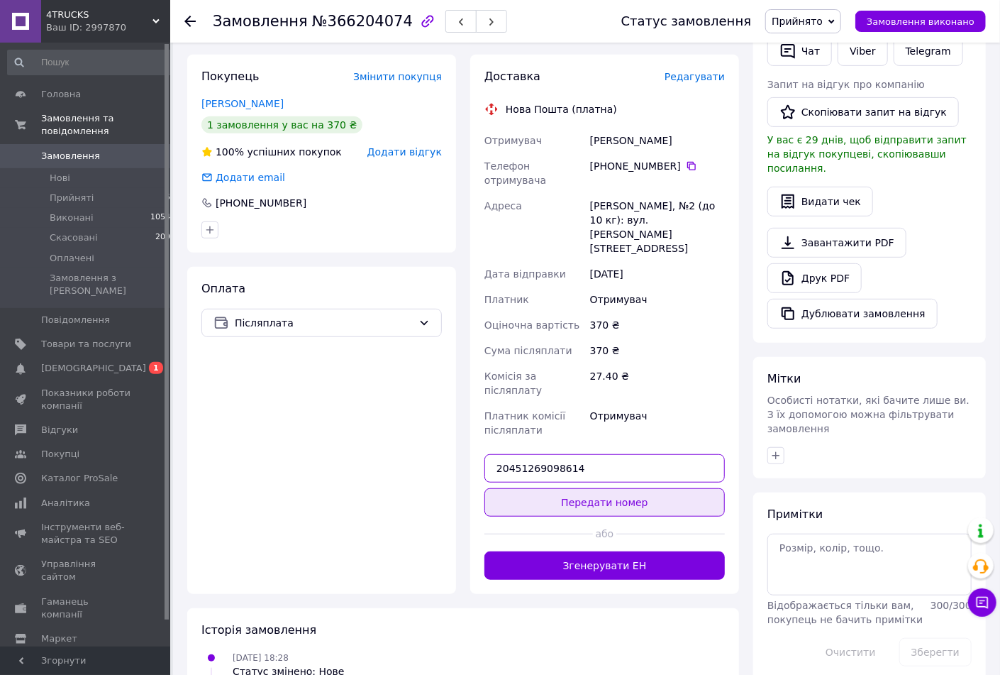
type input "20451269098614"
click at [553, 488] on button "Передати номер" at bounding box center [605, 502] width 240 height 28
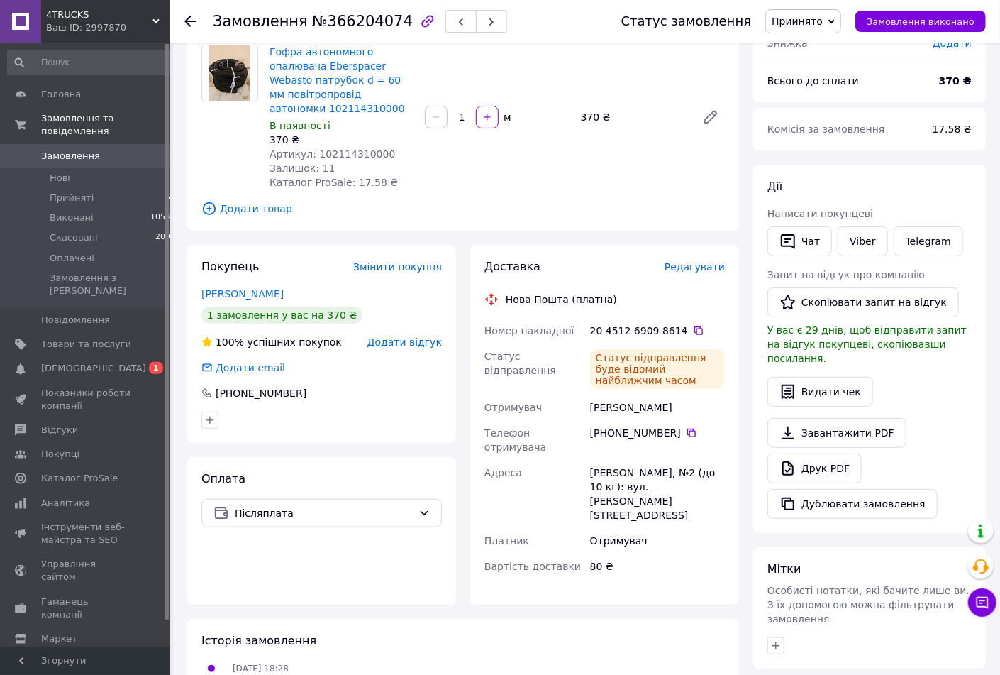
scroll to position [0, 0]
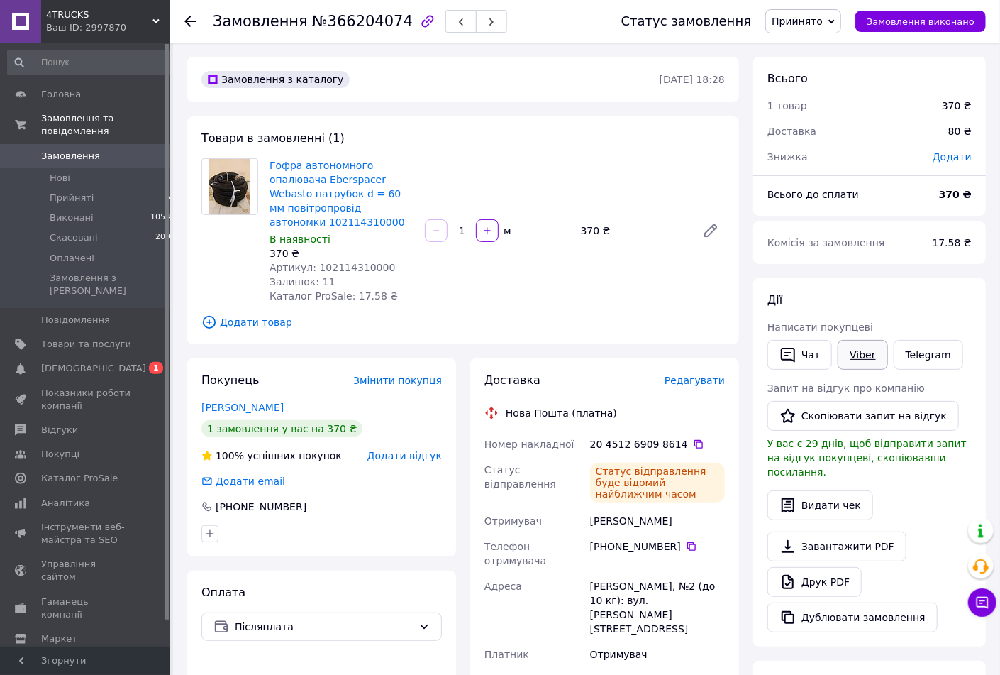
click at [871, 355] on link "Viber" at bounding box center [863, 355] width 50 height 30
click at [799, 353] on button "Чат" at bounding box center [800, 355] width 65 height 30
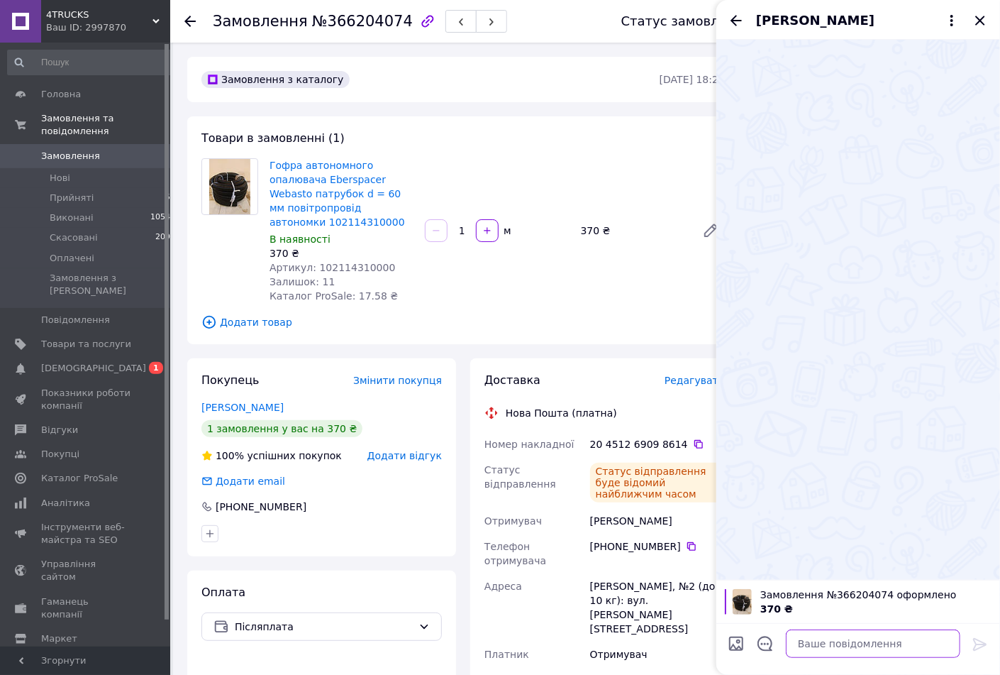
click at [838, 650] on textarea at bounding box center [873, 643] width 175 height 28
paste textarea "20451269098614"
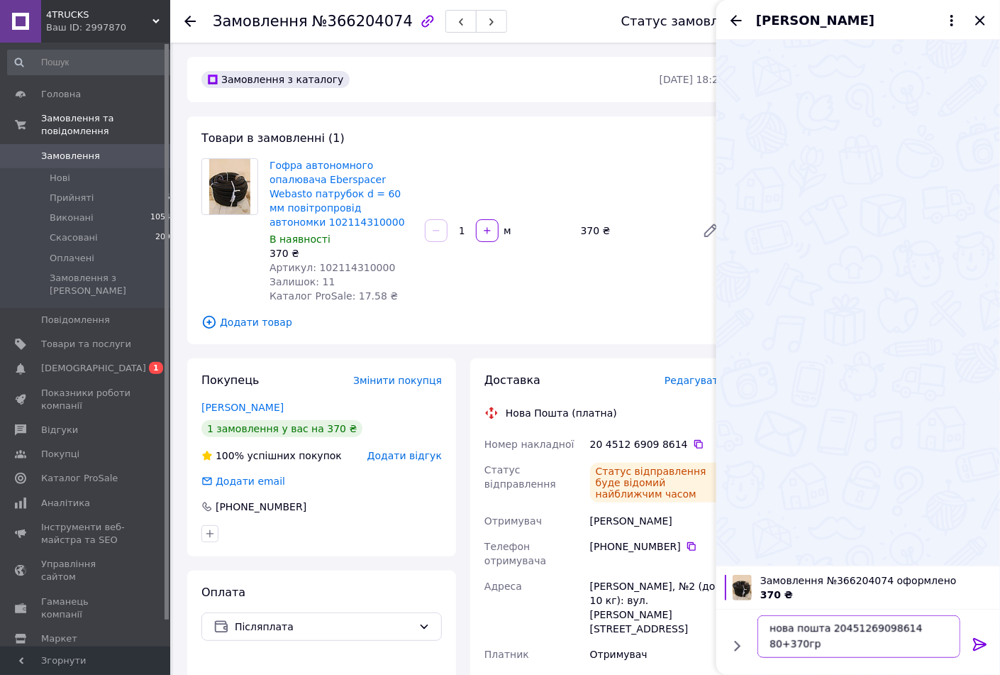
scroll to position [1, 0]
type textarea "нова пошта 20451269098614 80+370грн гофра автономки 60мм 1м"
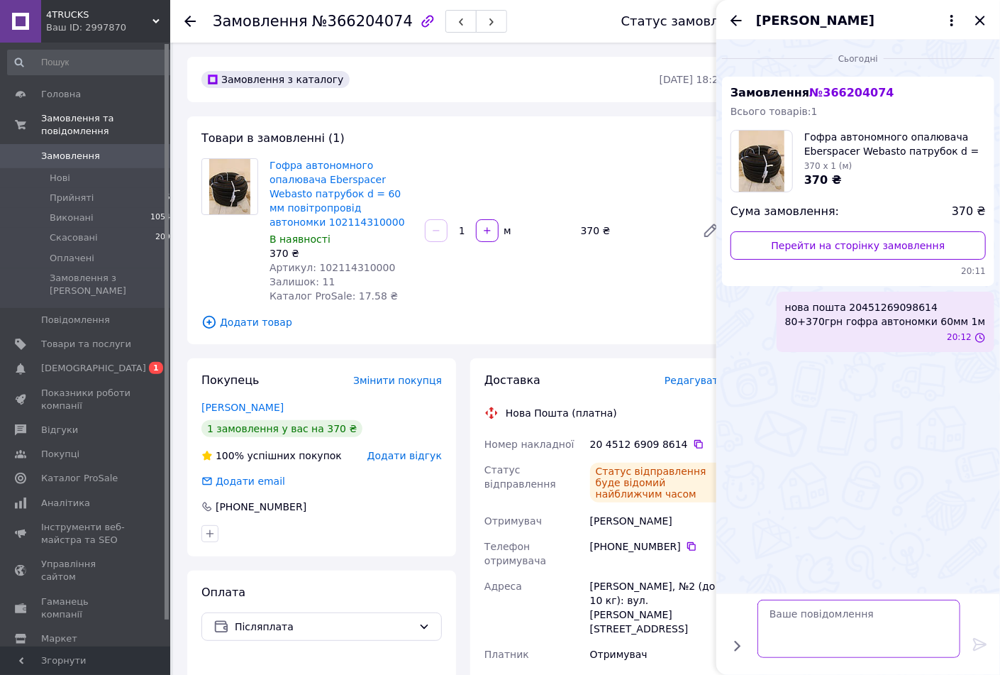
scroll to position [0, 0]
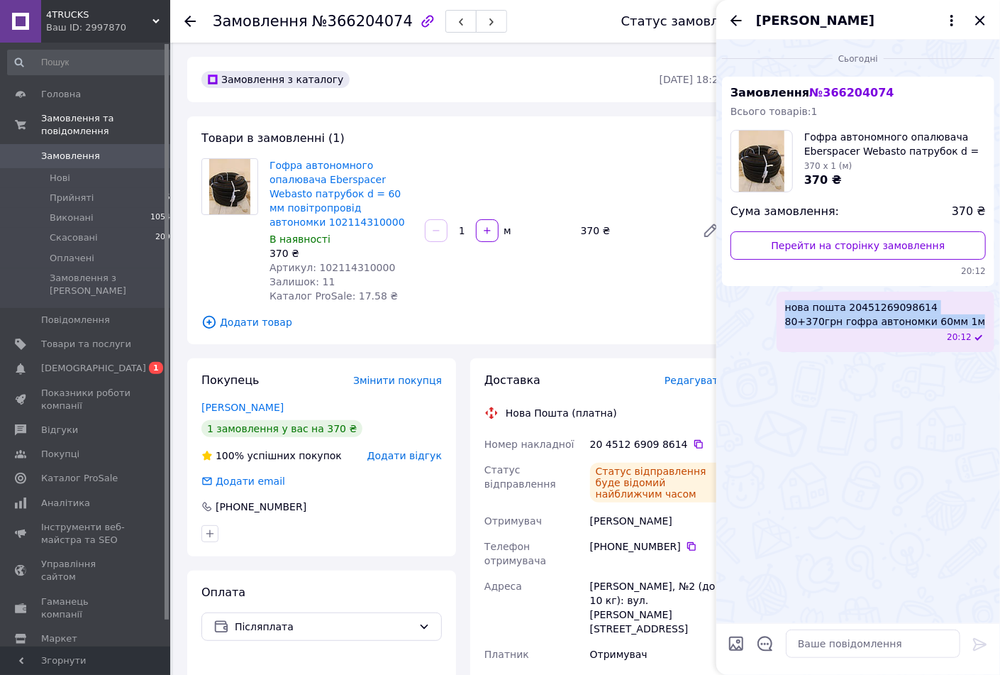
drag, startPoint x: 928, startPoint y: 322, endPoint x: 758, endPoint y: 304, distance: 170.5
click at [758, 304] on div "нова пошта 20451269098614 80+370грн гофра автономки 60мм 1м 20:12" at bounding box center [858, 322] width 272 height 60
copy span "нова пошта 20451269098614 80+370грн гофра автономки 60мм 1м"
click at [686, 547] on icon at bounding box center [691, 546] width 11 height 11
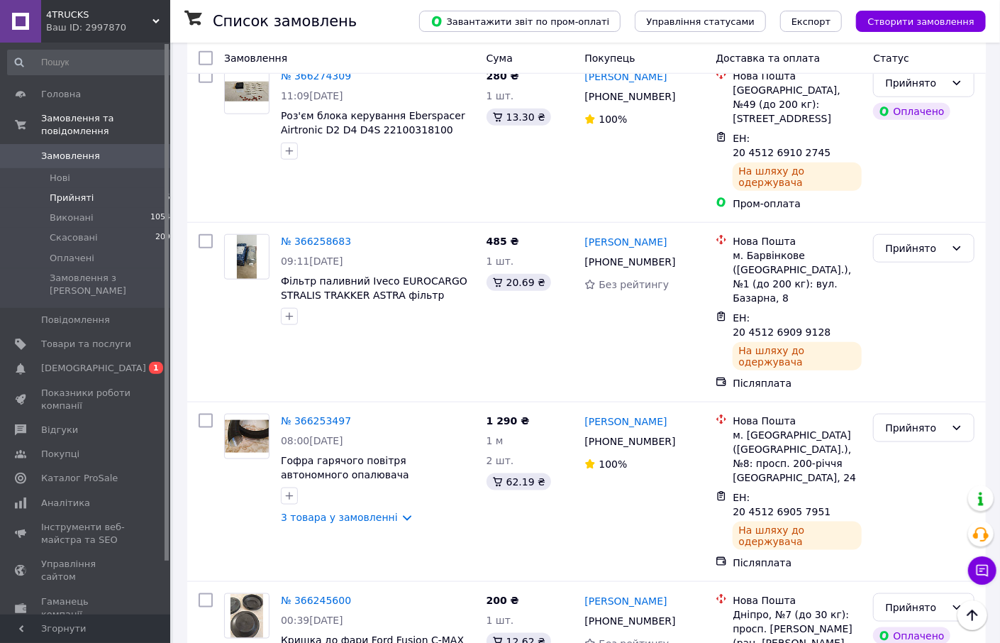
scroll to position [836, 0]
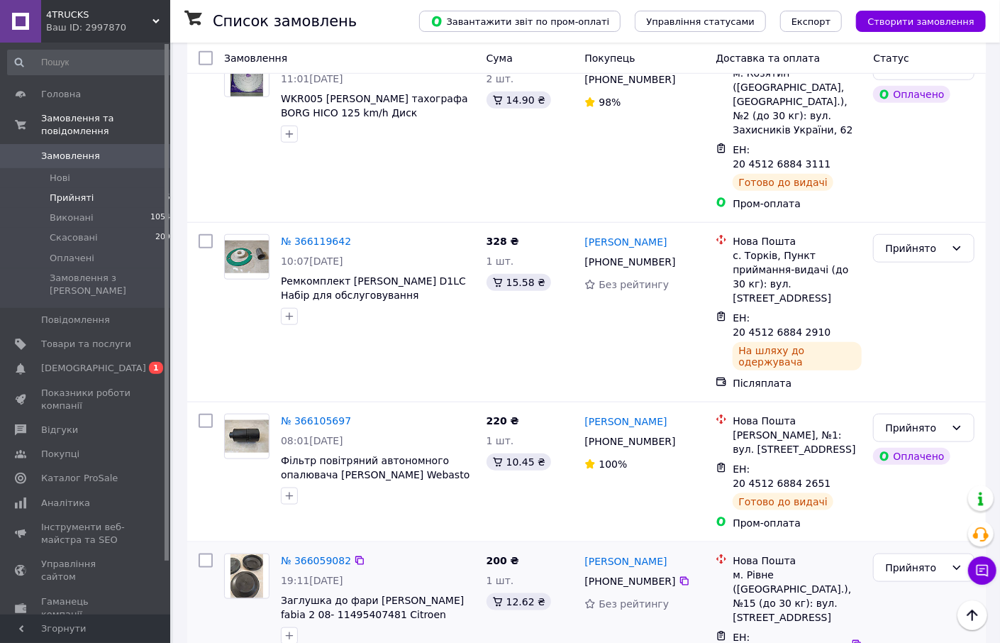
scroll to position [3460, 0]
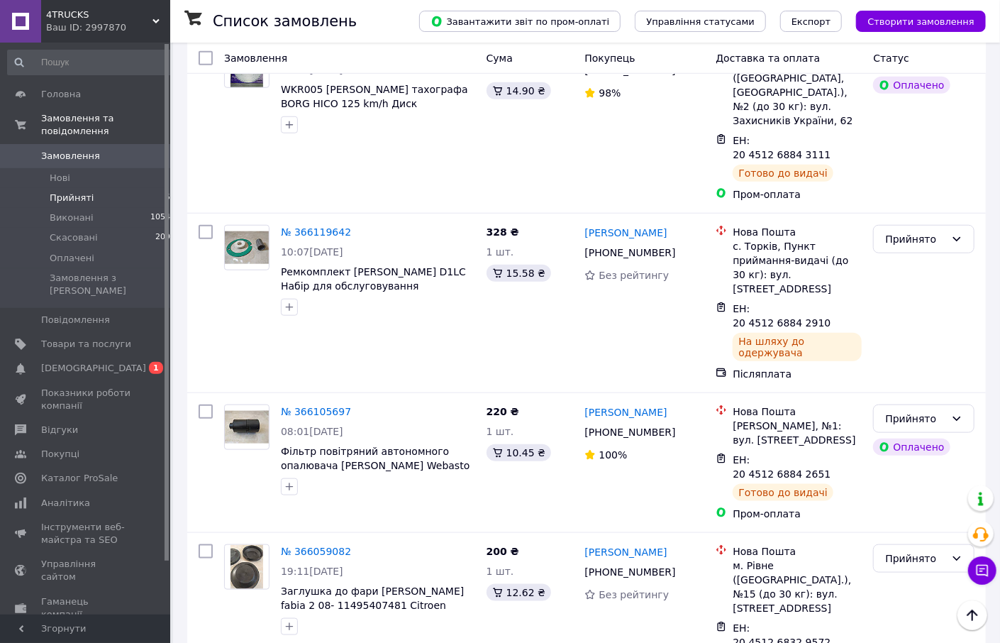
drag, startPoint x: 912, startPoint y: 290, endPoint x: 902, endPoint y: 308, distance: 20.3
click at [903, 323] on li "Виконано" at bounding box center [925, 323] width 100 height 26
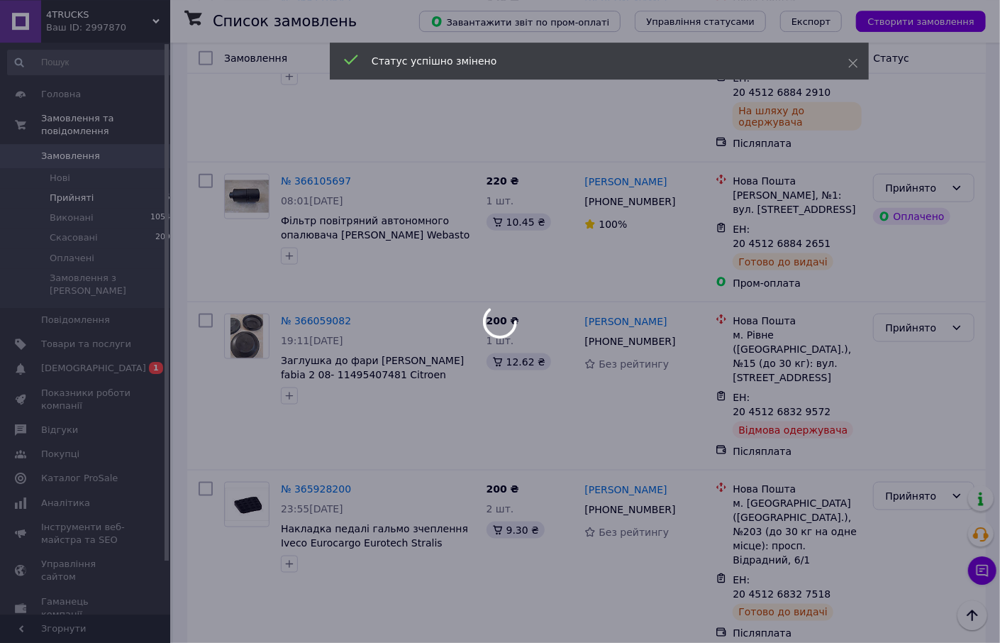
scroll to position [3726, 0]
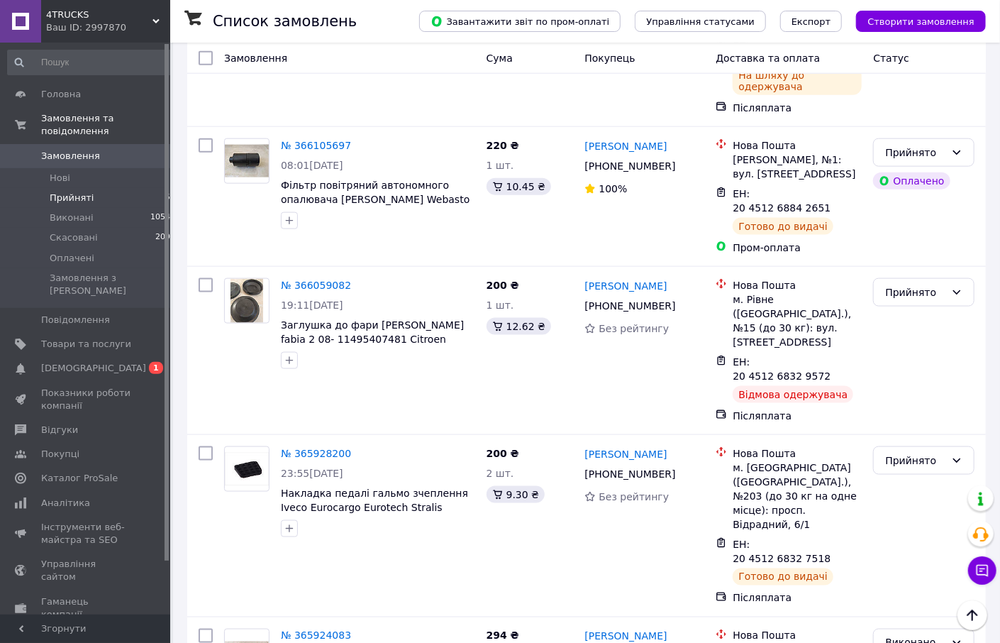
click at [917, 341] on li "Виконано" at bounding box center [925, 337] width 100 height 26
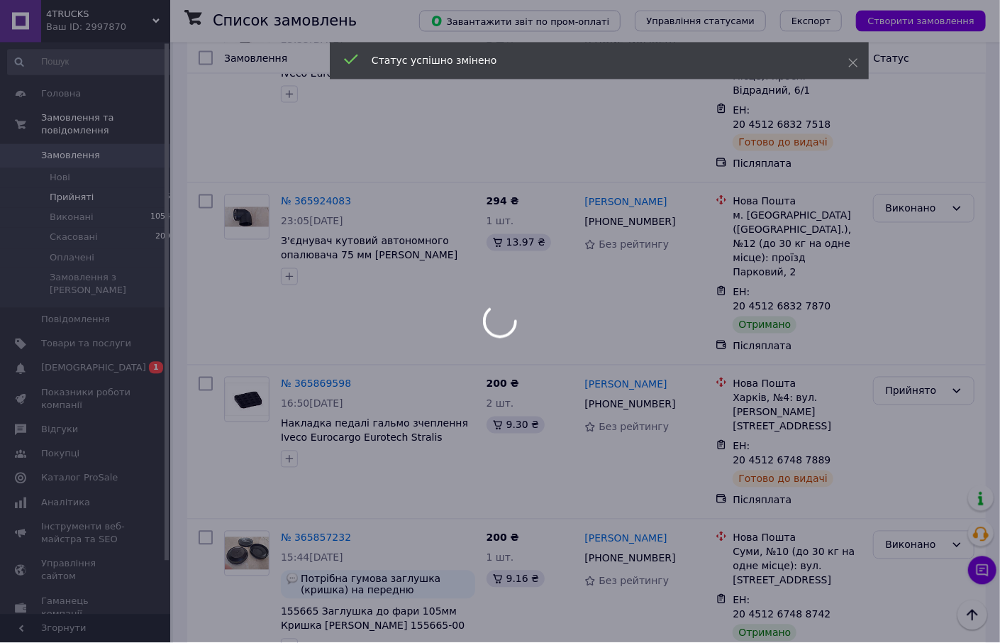
scroll to position [4183, 0]
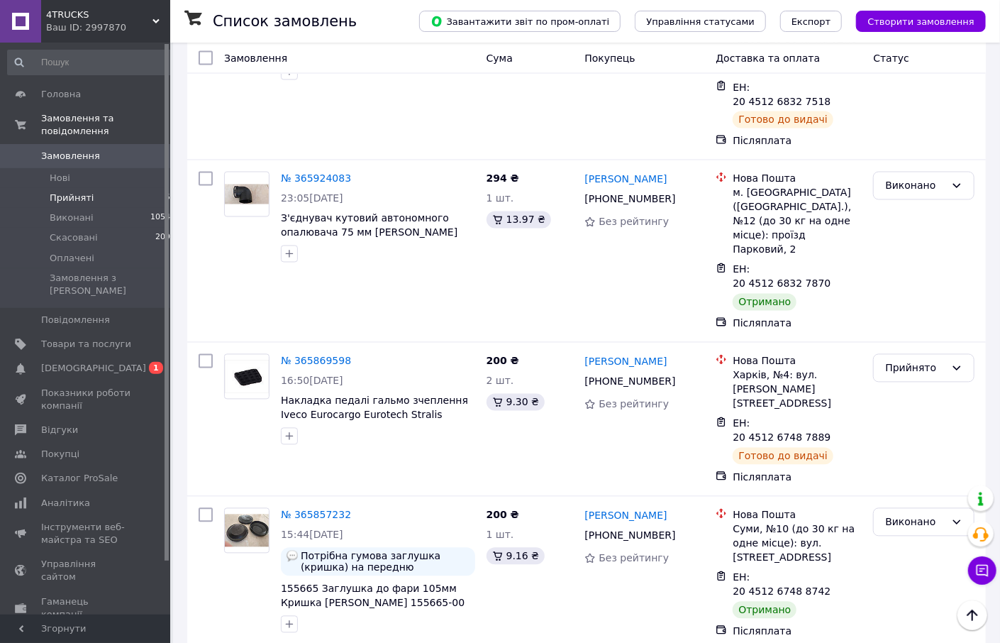
click at [914, 351] on li "Виконано" at bounding box center [925, 353] width 100 height 26
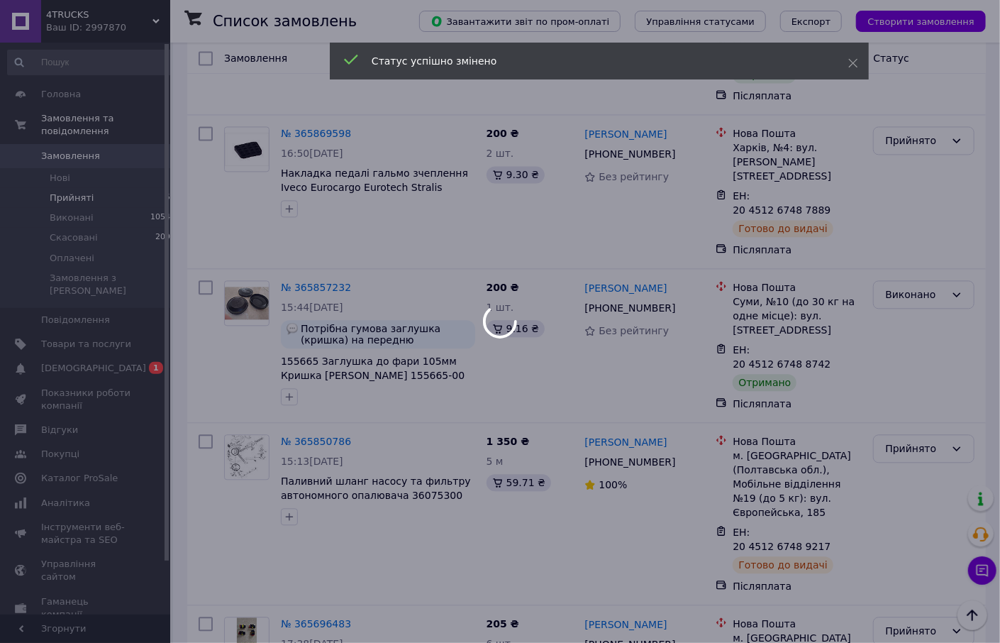
scroll to position [4449, 0]
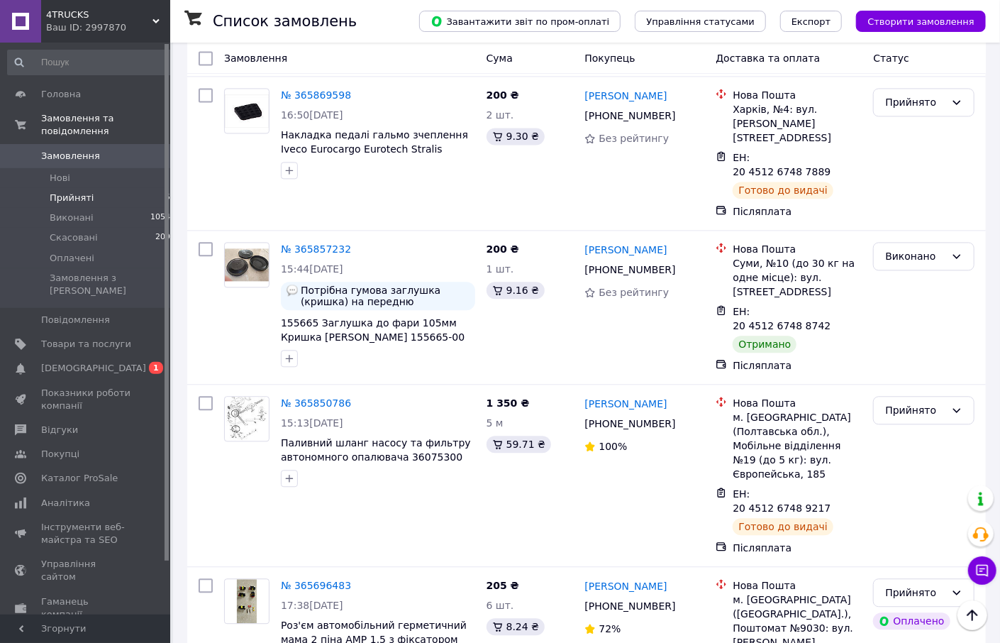
click at [907, 352] on li "Виконано" at bounding box center [925, 354] width 100 height 26
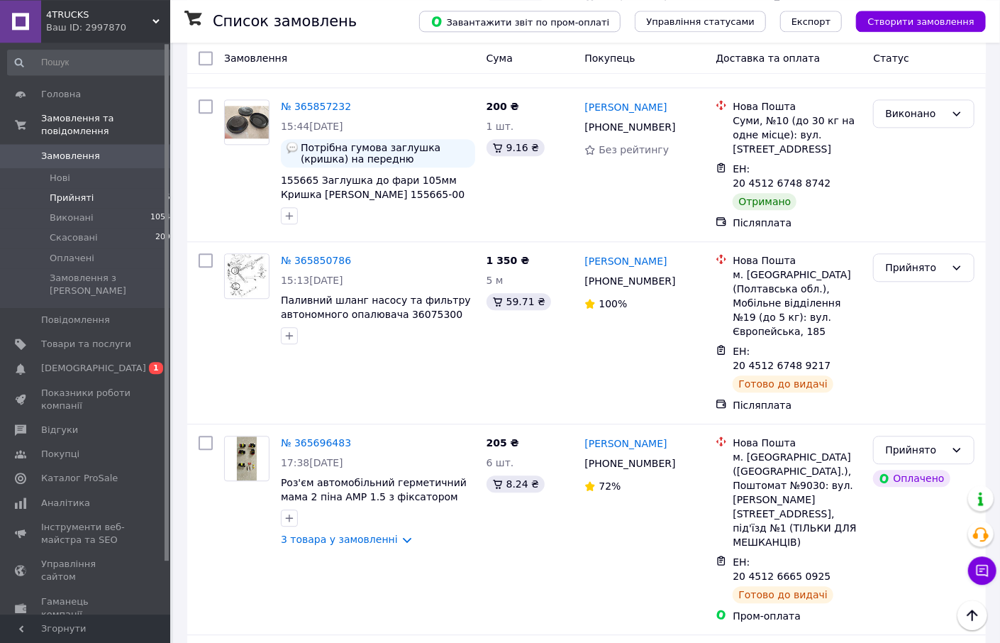
scroll to position [4600, 0]
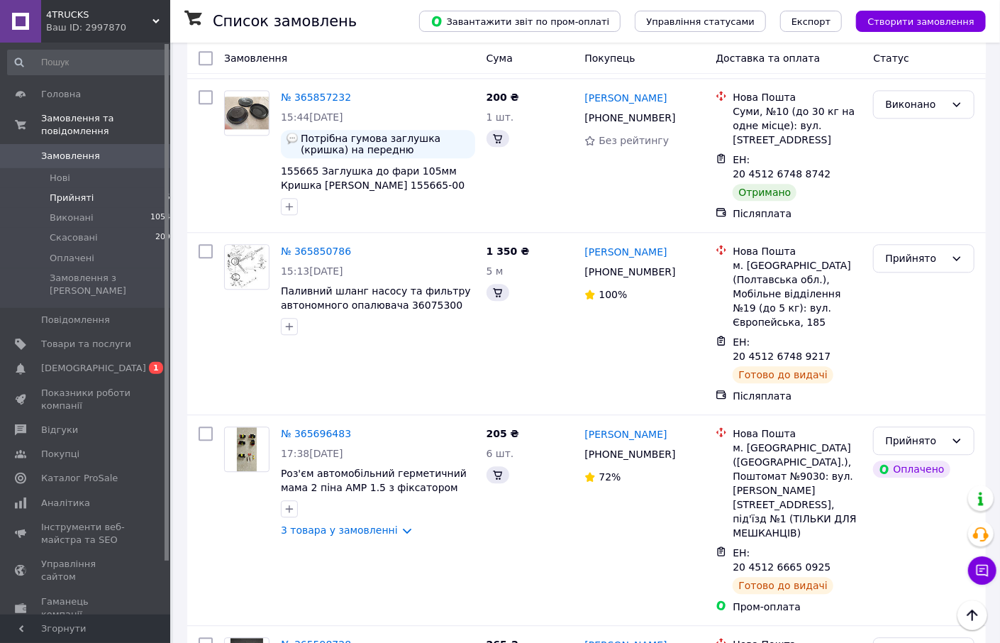
click at [902, 371] on li "Виконано" at bounding box center [925, 370] width 100 height 26
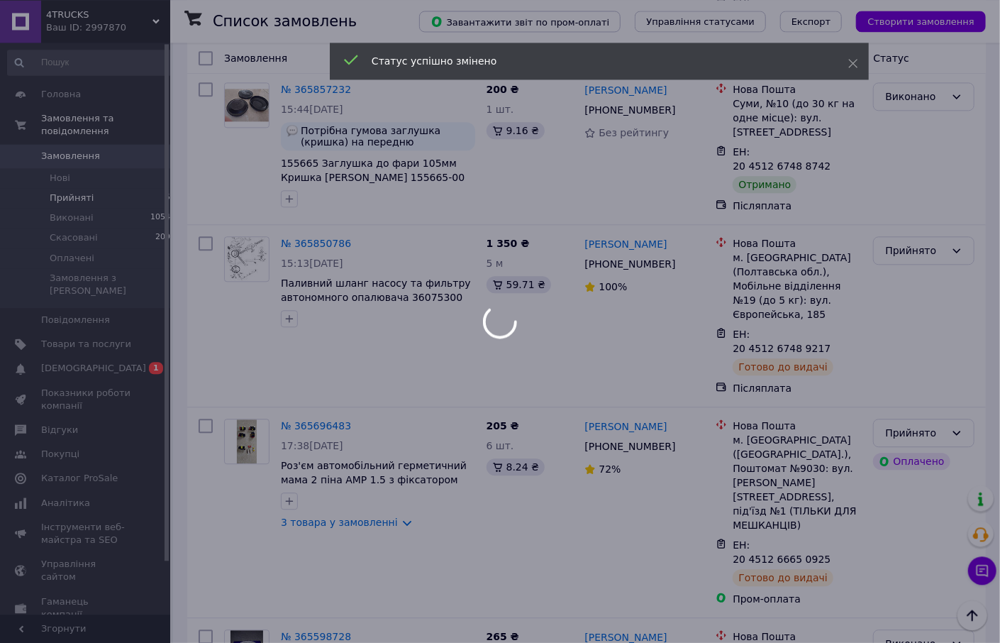
scroll to position [4715, 0]
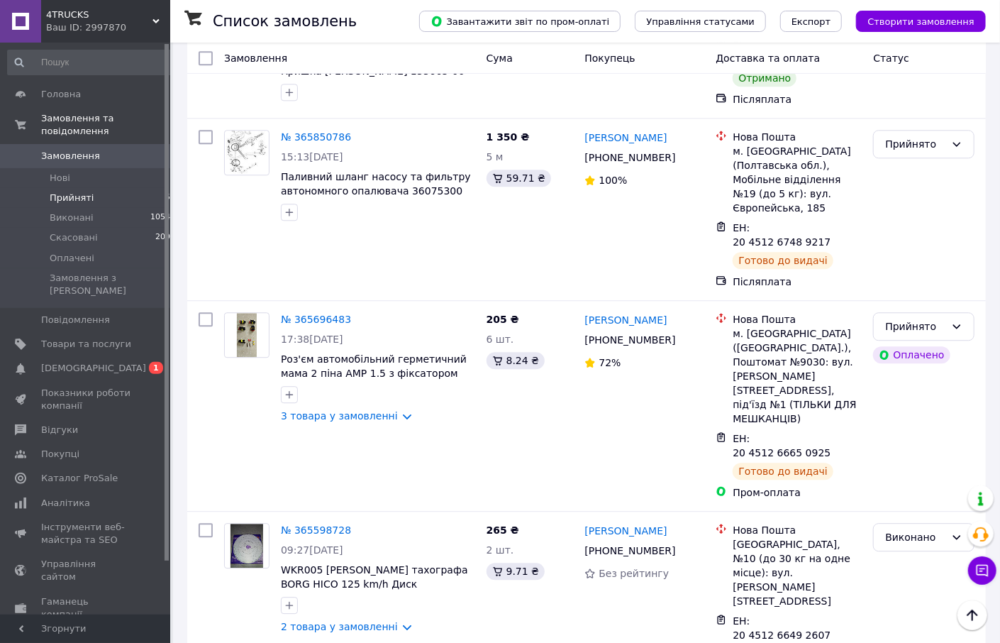
click at [915, 396] on li "Виконано" at bounding box center [925, 396] width 100 height 26
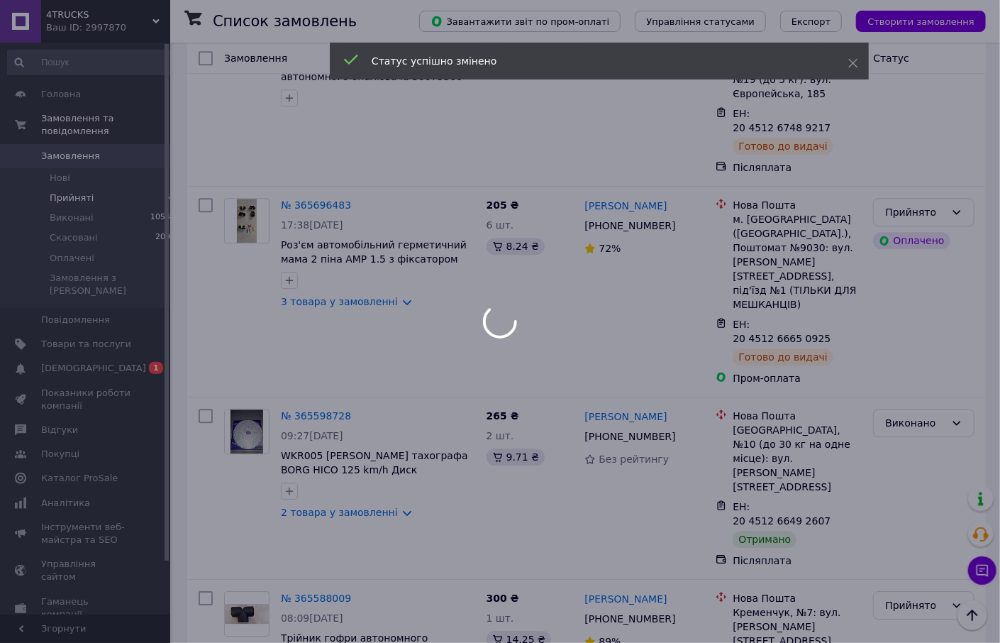
scroll to position [4905, 0]
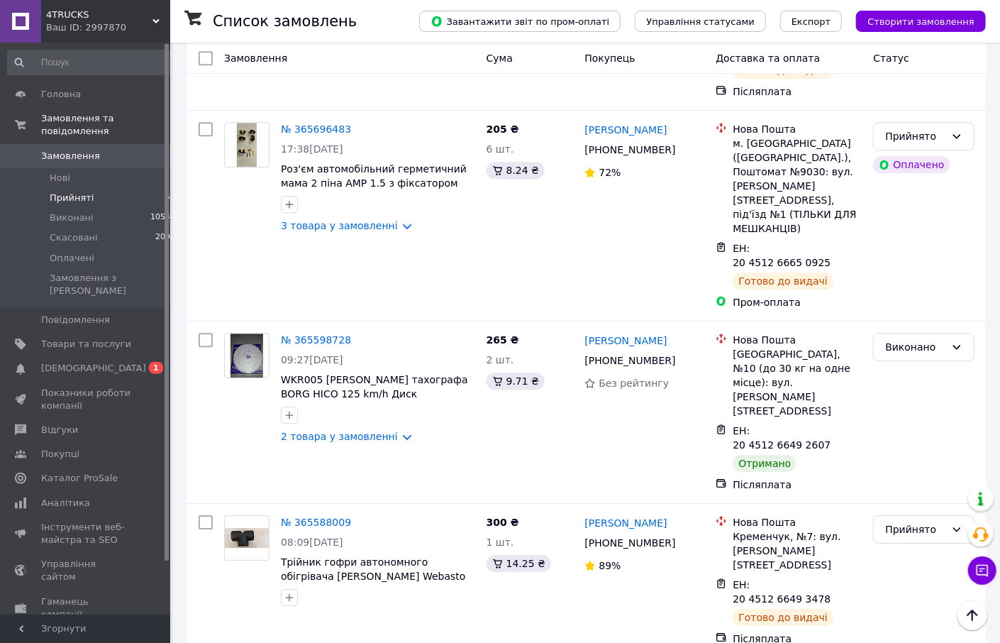
click at [909, 378] on li "Виконано" at bounding box center [925, 375] width 100 height 26
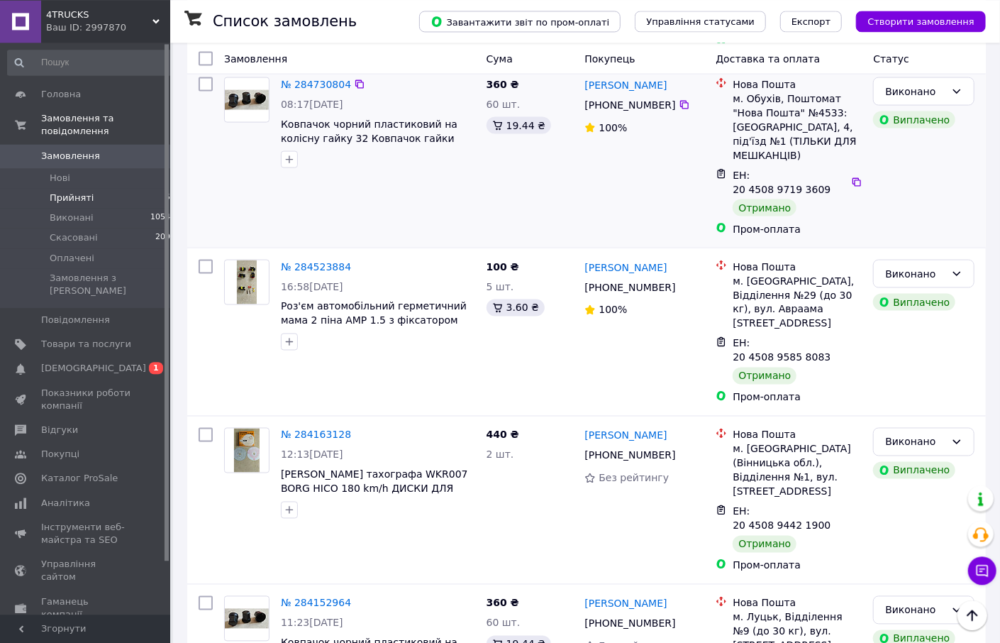
scroll to position [6860, 0]
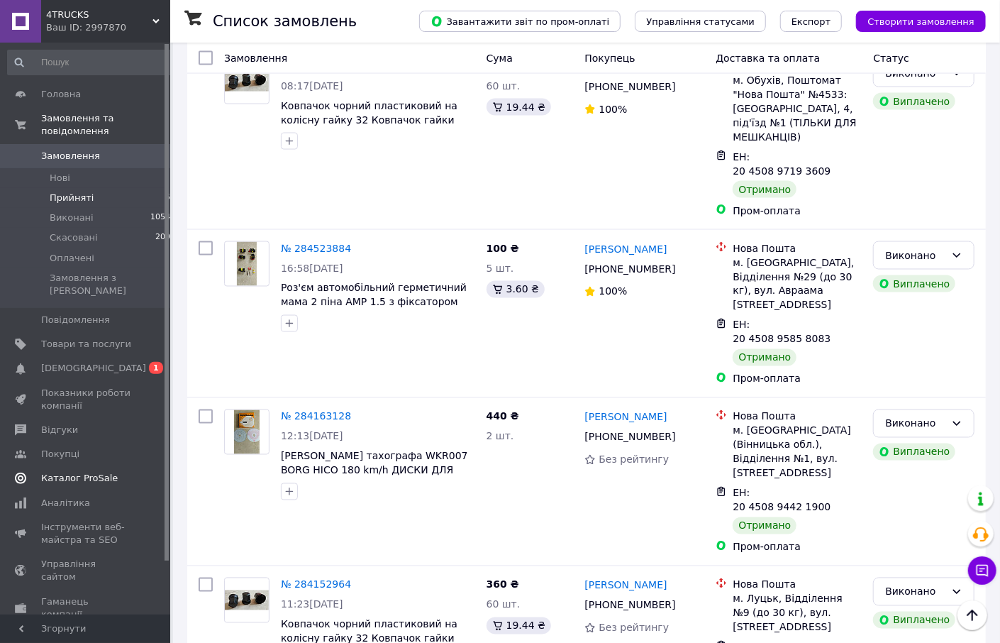
click at [70, 472] on span "Каталог ProSale" at bounding box center [79, 478] width 77 height 13
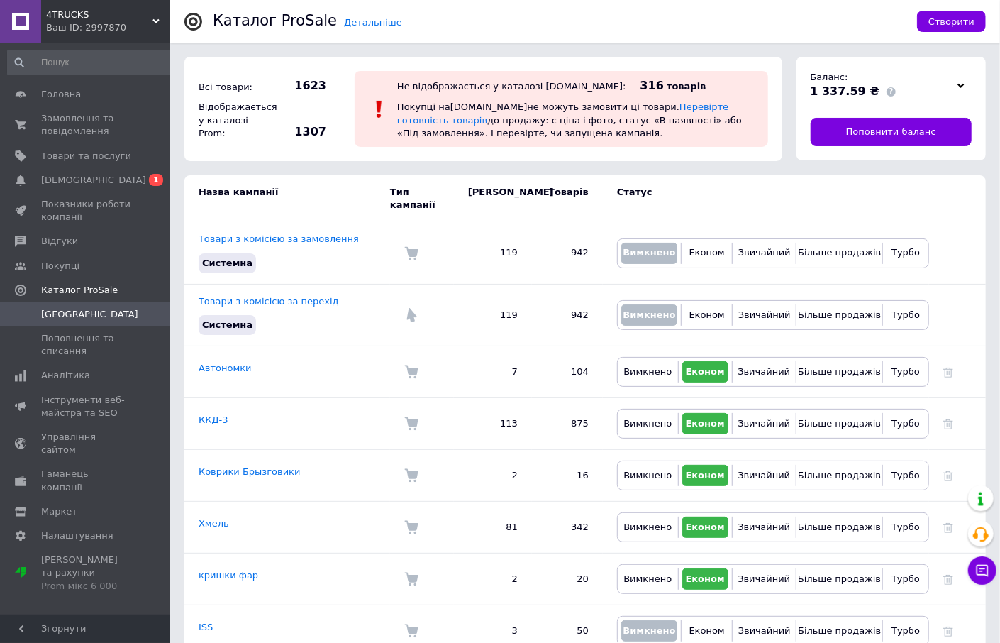
click at [961, 86] on icon at bounding box center [961, 85] width 7 height 7
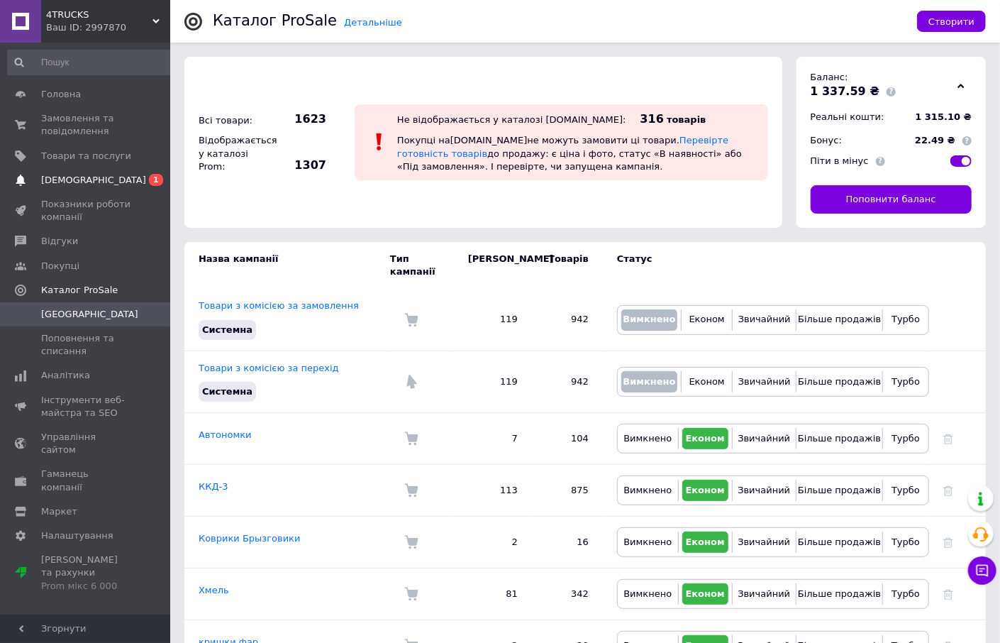
click at [68, 175] on span "[DEMOGRAPHIC_DATA]" at bounding box center [93, 180] width 105 height 13
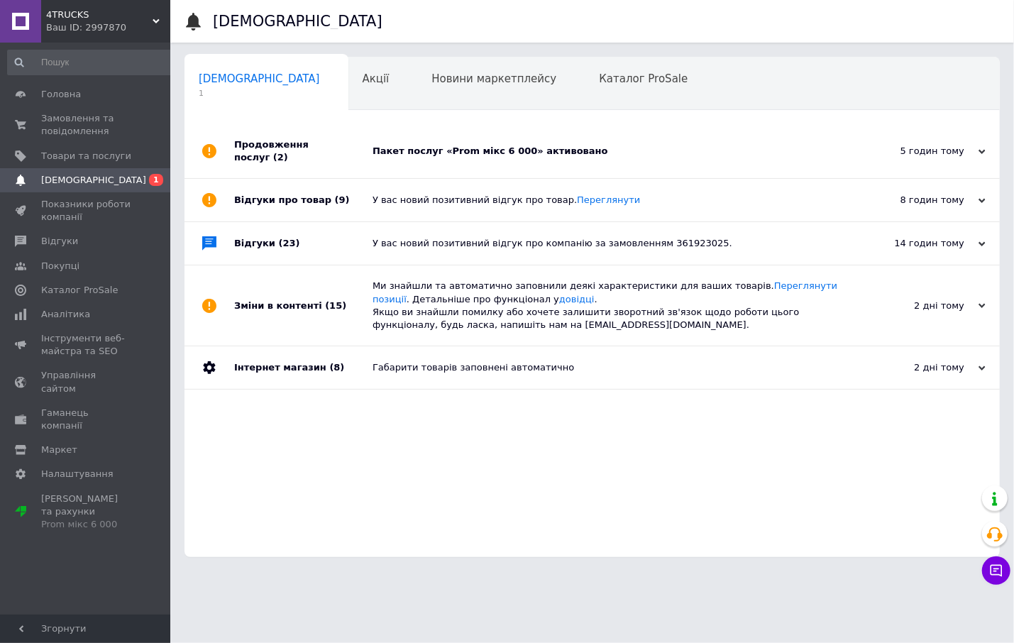
click at [499, 147] on div "Пакет послуг «Prom мікс 6 000» активовано" at bounding box center [607, 151] width 471 height 13
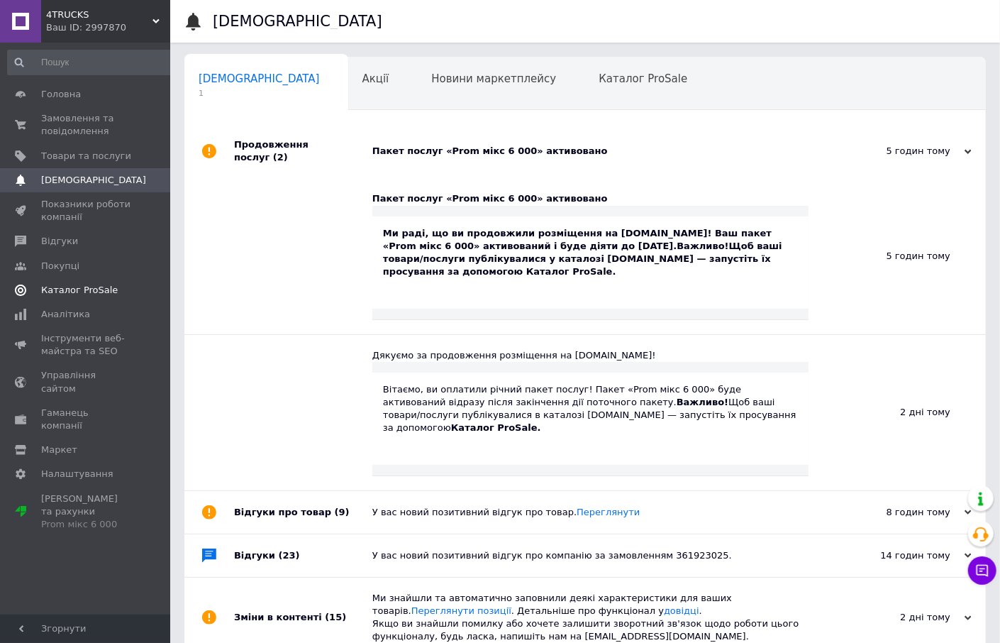
click at [65, 292] on span "Каталог ProSale" at bounding box center [79, 290] width 77 height 13
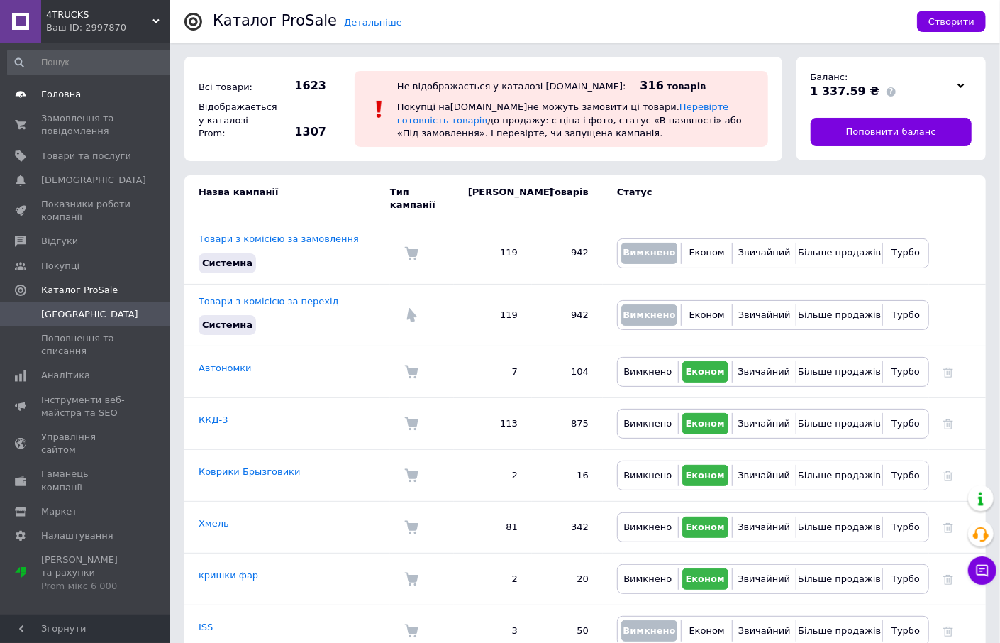
click at [55, 93] on span "Головна" at bounding box center [61, 94] width 40 height 13
